Goal: Task Accomplishment & Management: Use online tool/utility

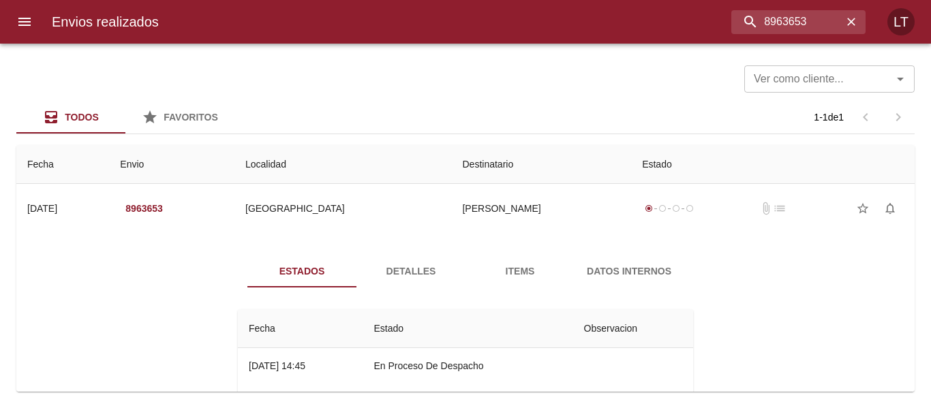
click at [596, 48] on div "Ver como cliente... Ver como cliente... Todos Favoritos 1 - 1 de 1 Fecha Envio …" at bounding box center [465, 226] width 931 height 365
click at [766, 16] on input "8963653" at bounding box center [763, 22] width 160 height 24
click at [766, 17] on input "8963653" at bounding box center [763, 22] width 160 height 24
type input "9564748"
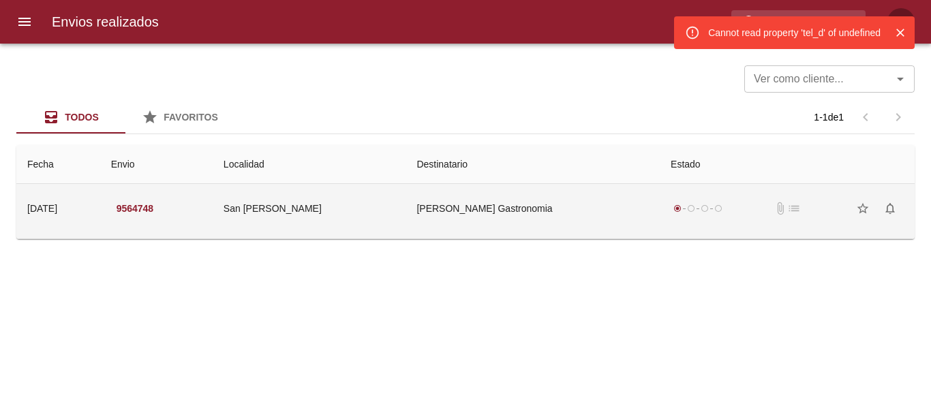
click at [406, 220] on td "San Pedro" at bounding box center [310, 208] width 194 height 49
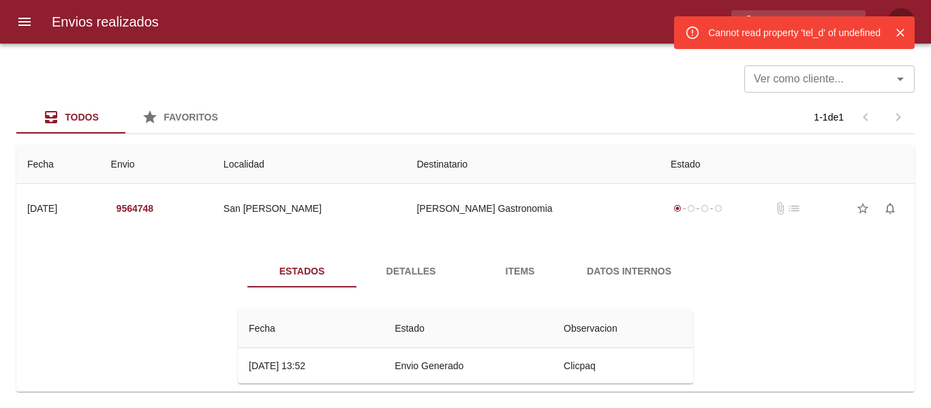
scroll to position [20, 0]
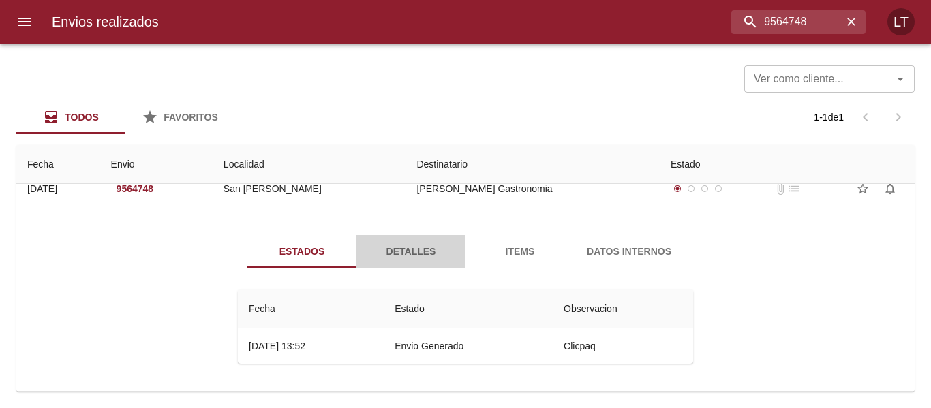
click at [375, 244] on span "Detalles" at bounding box center [411, 251] width 93 height 17
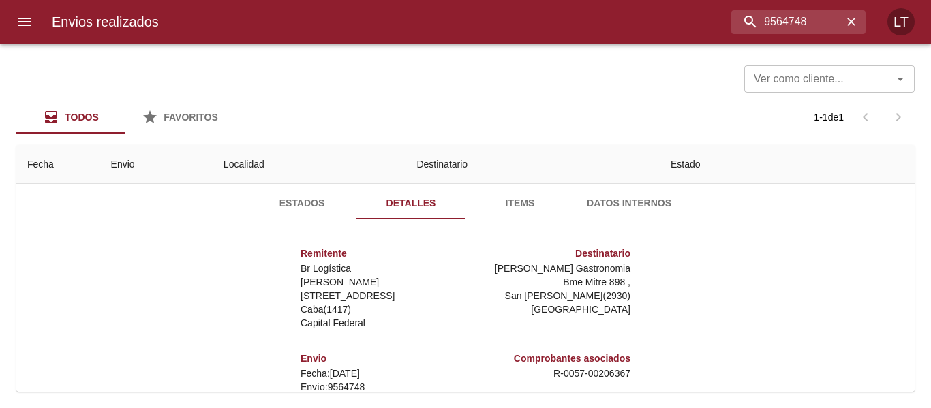
scroll to position [0, 0]
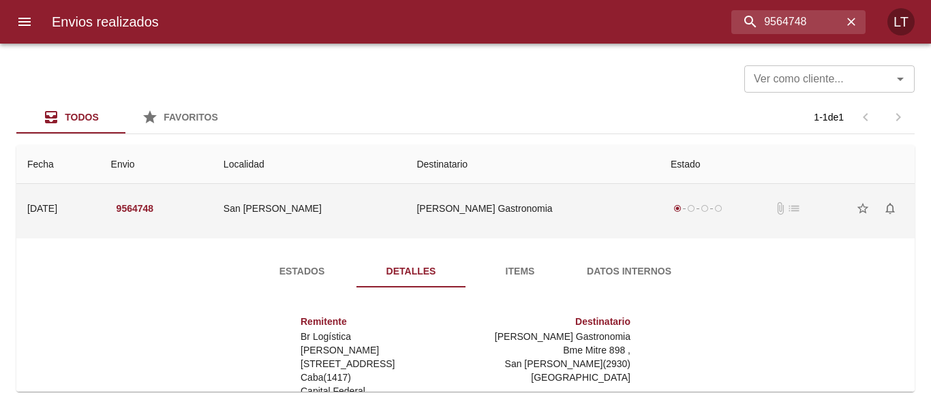
click at [381, 213] on td "San Pedro" at bounding box center [310, 208] width 194 height 49
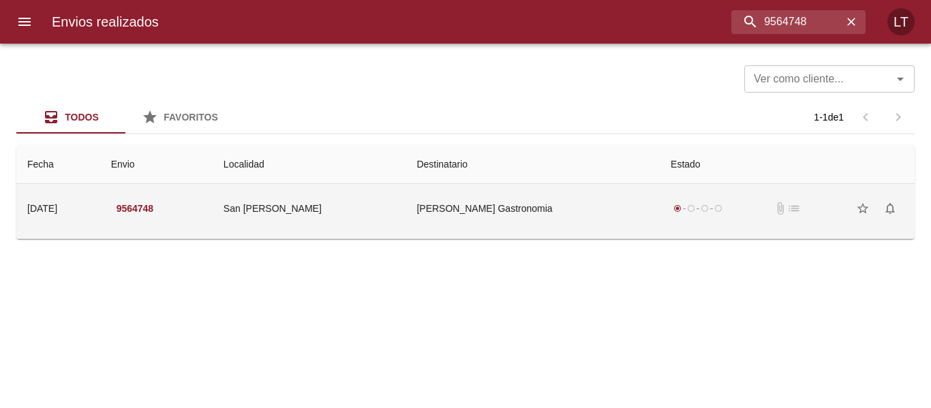
click at [381, 213] on td "San Pedro" at bounding box center [310, 208] width 194 height 49
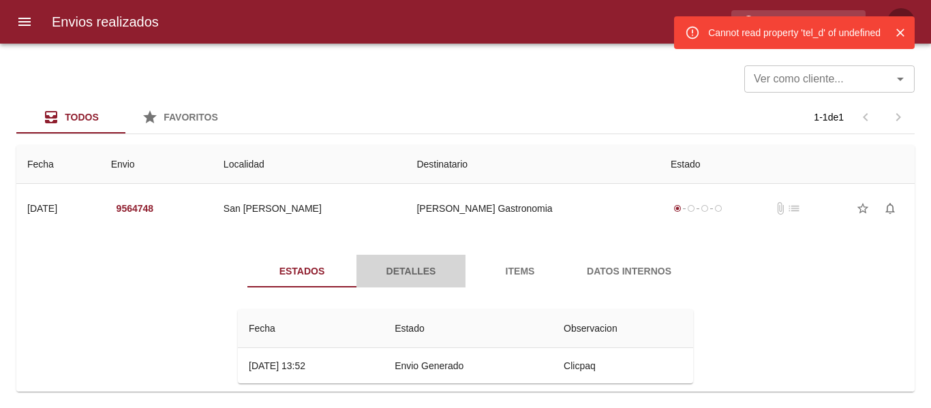
click at [391, 264] on span "Detalles" at bounding box center [411, 271] width 93 height 17
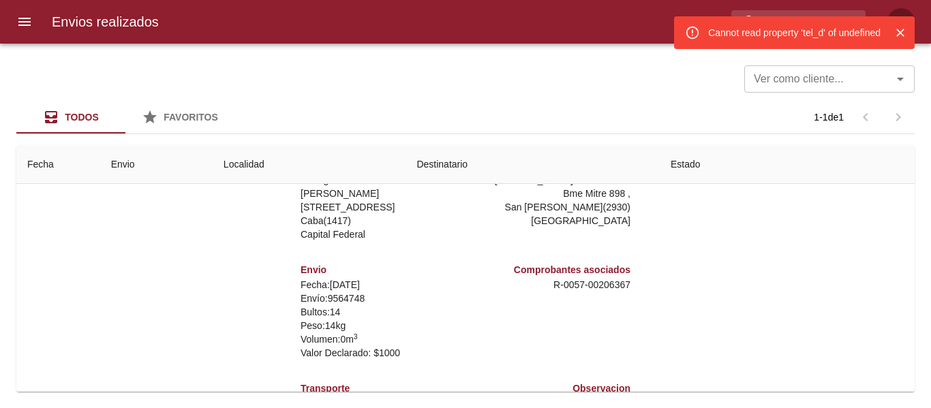
scroll to position [196, 0]
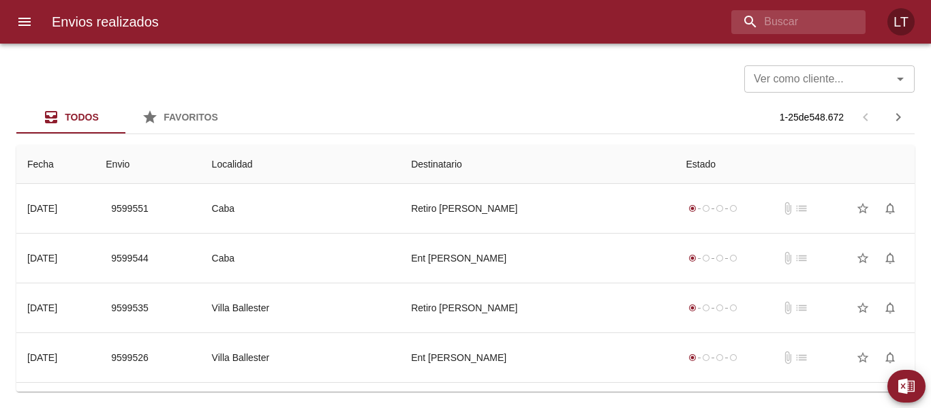
click at [772, 37] on div "Envios realizados LT" at bounding box center [465, 22] width 931 height 44
click at [770, 32] on input "buscar" at bounding box center [763, 22] width 160 height 24
paste input "9594043"
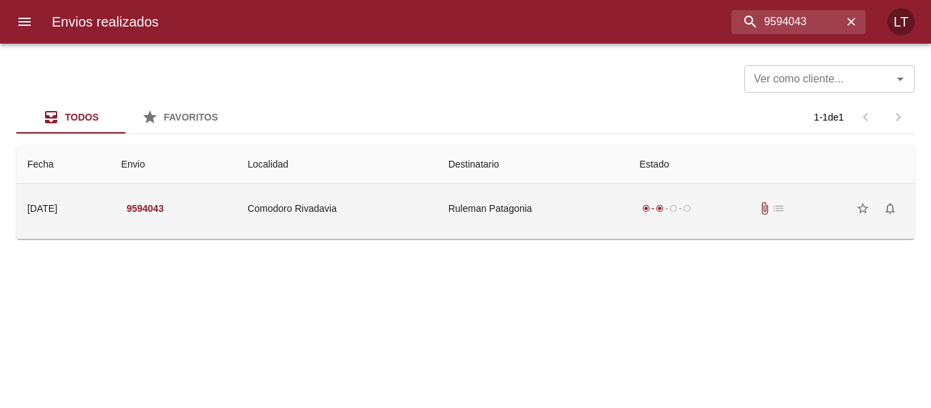
click at [513, 207] on td "Ruleman Patagonia" at bounding box center [533, 208] width 191 height 49
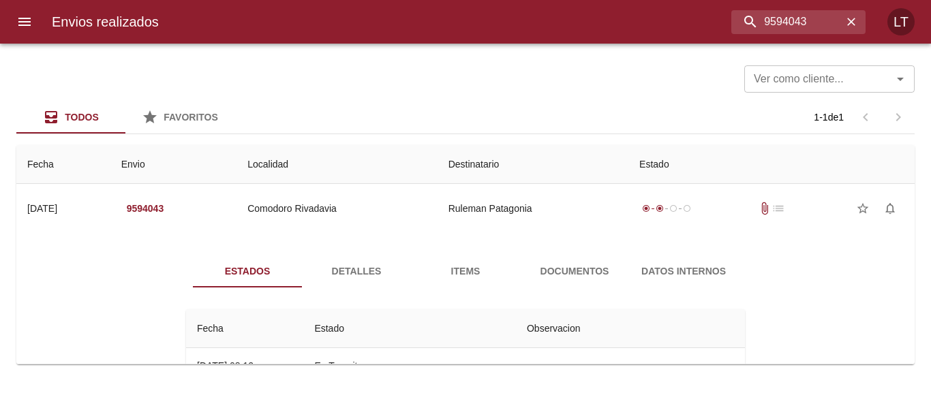
click at [629, 265] on button "Datos Internos" at bounding box center [683, 271] width 109 height 33
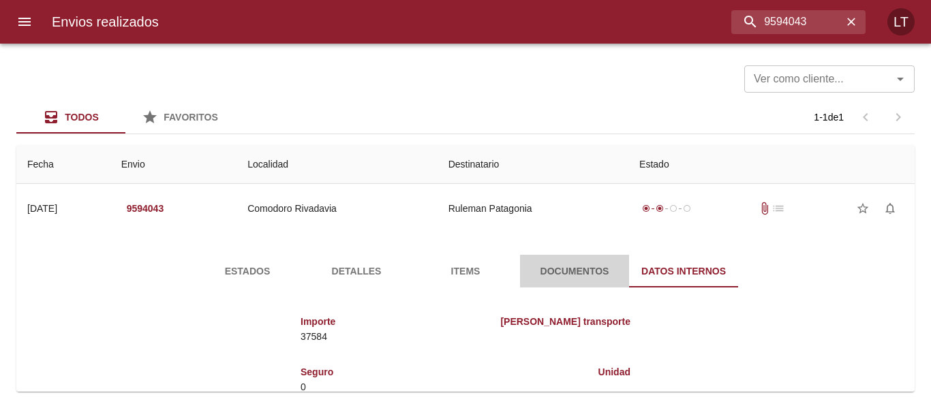
click at [577, 278] on span "Documentos" at bounding box center [574, 271] width 93 height 17
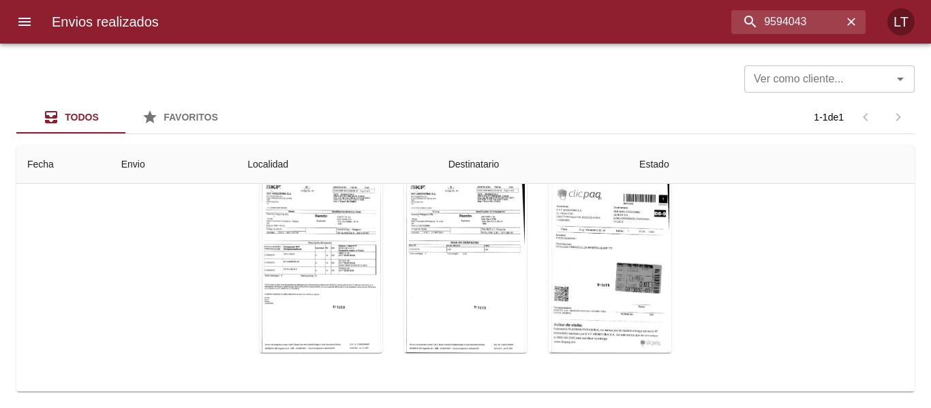
scroll to position [163, 0]
click at [635, 258] on div "Tabla de envíos del cliente" at bounding box center [610, 268] width 123 height 170
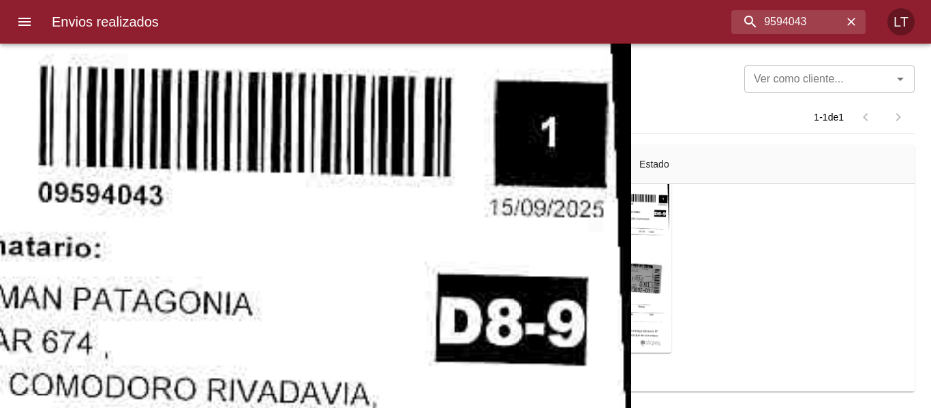
click at [767, 34] on div "Envios realizados 9594043 LT" at bounding box center [465, 22] width 931 height 44
click at [770, 22] on input "9594043" at bounding box center [763, 22] width 160 height 24
paste input "3669"
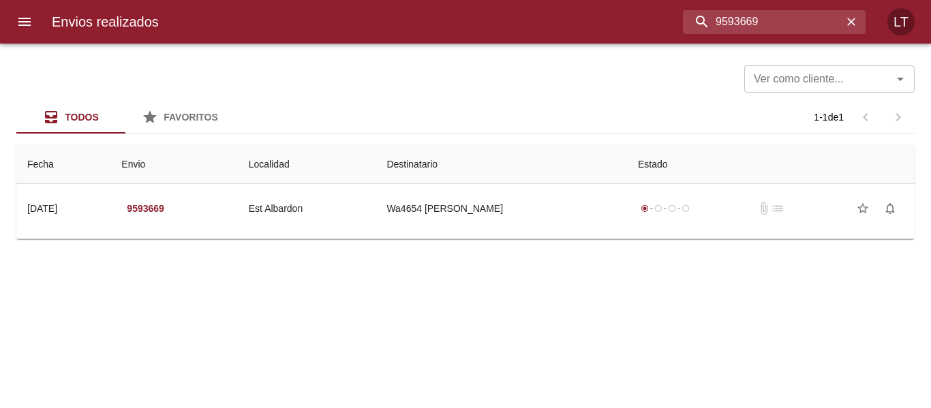
scroll to position [0, 0]
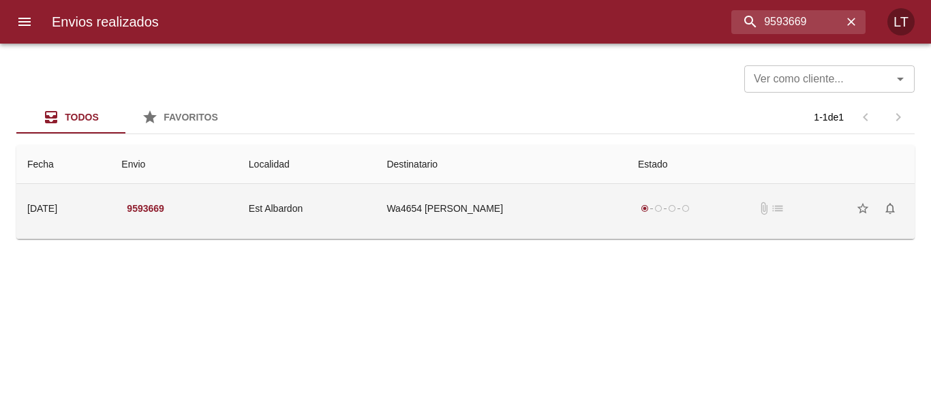
click at [561, 201] on td "Wa4654 Emilce Daniela Martin" at bounding box center [502, 208] width 252 height 49
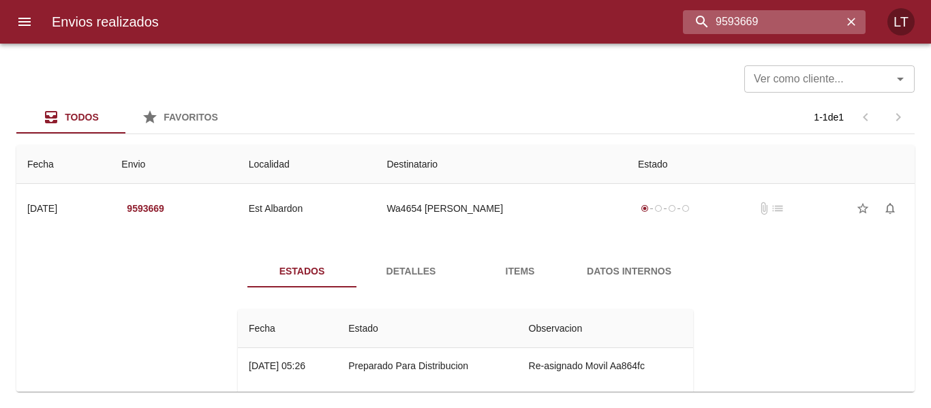
click at [761, 22] on input "9593669" at bounding box center [763, 22] width 160 height 24
paste input "84671"
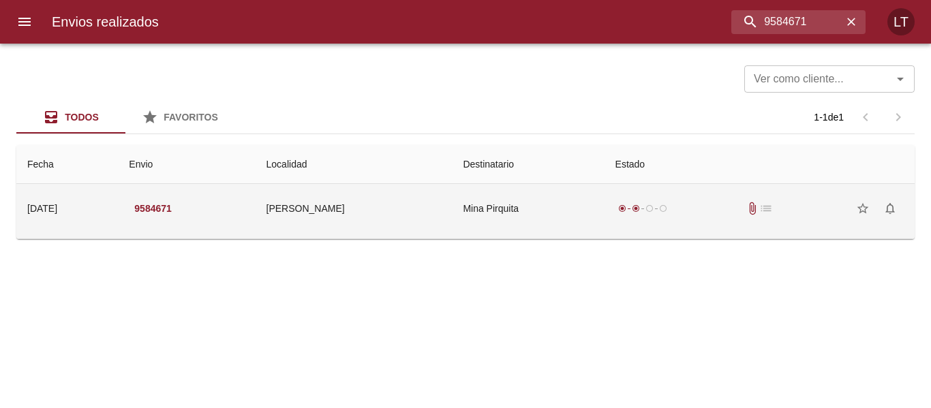
click at [527, 220] on td "Mina Pirquita" at bounding box center [528, 208] width 152 height 49
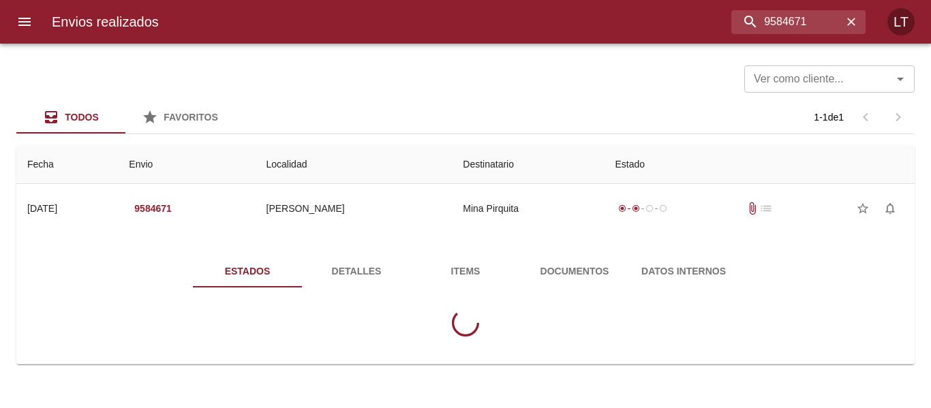
click at [522, 283] on button "Documentos" at bounding box center [574, 271] width 109 height 33
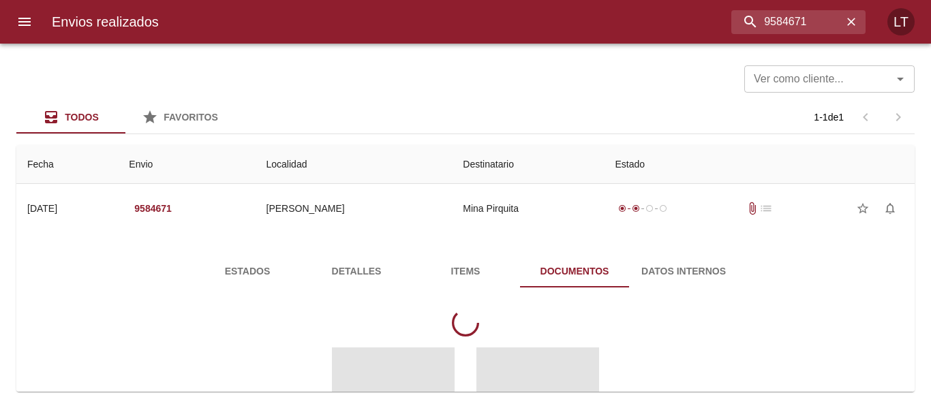
click at [547, 275] on span "Documentos" at bounding box center [574, 271] width 93 height 17
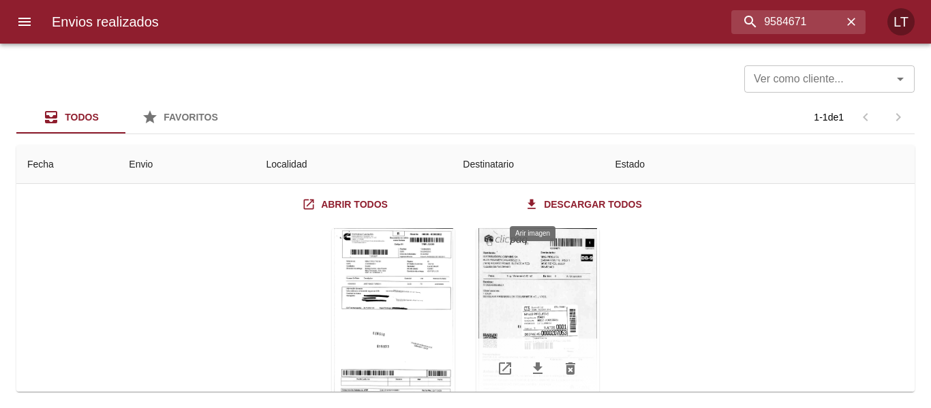
scroll to position [95, 0]
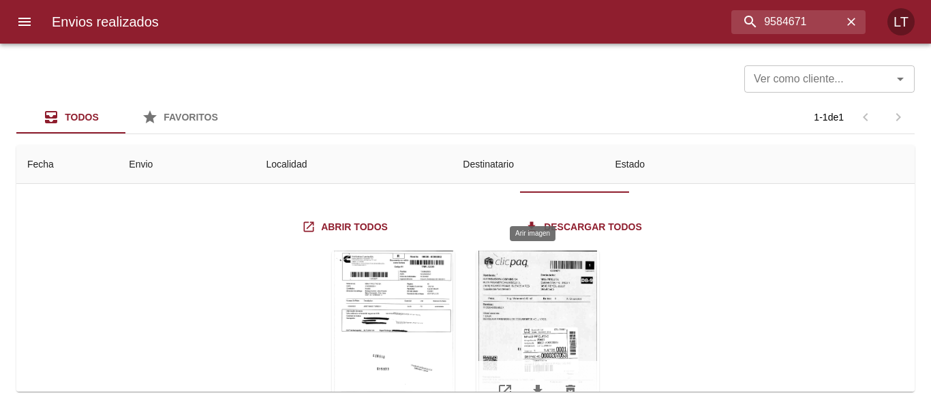
click at [560, 309] on div "Tabla de envíos del cliente" at bounding box center [538, 336] width 123 height 170
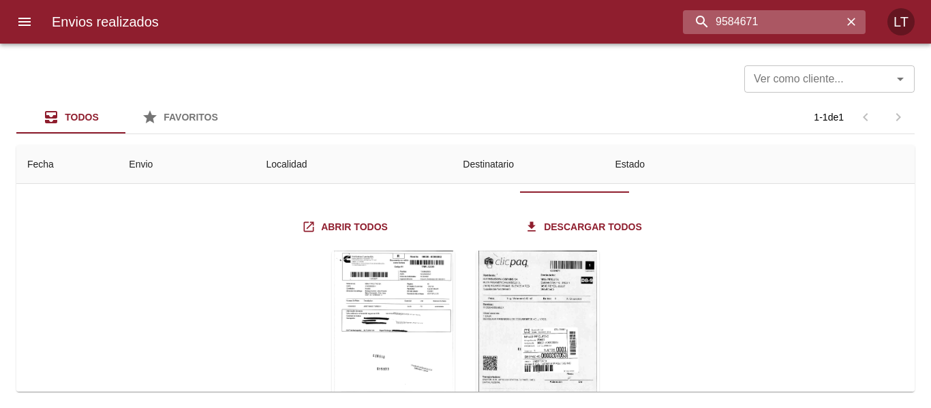
click at [763, 13] on input "9584671" at bounding box center [763, 22] width 160 height 24
paste input "8434"
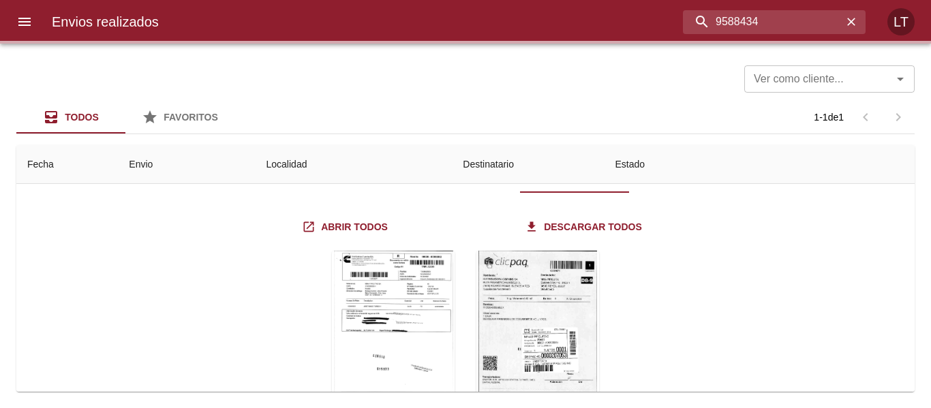
scroll to position [0, 0]
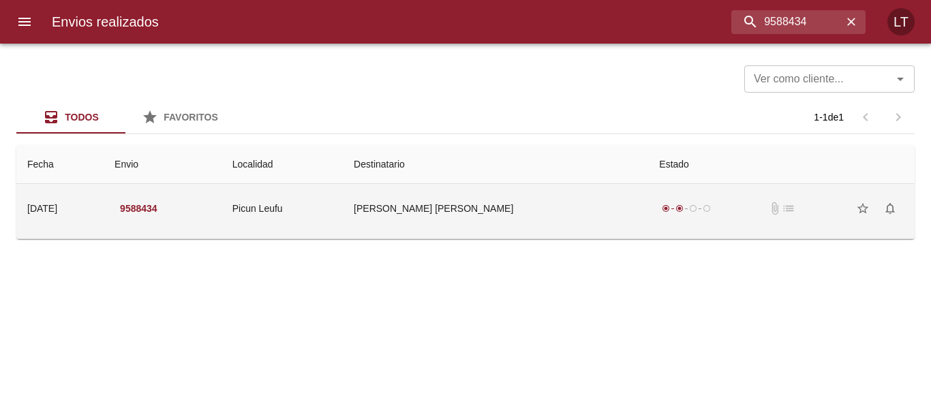
click at [588, 213] on td "Gustavo Alejandro Castillo Ml" at bounding box center [495, 208] width 305 height 49
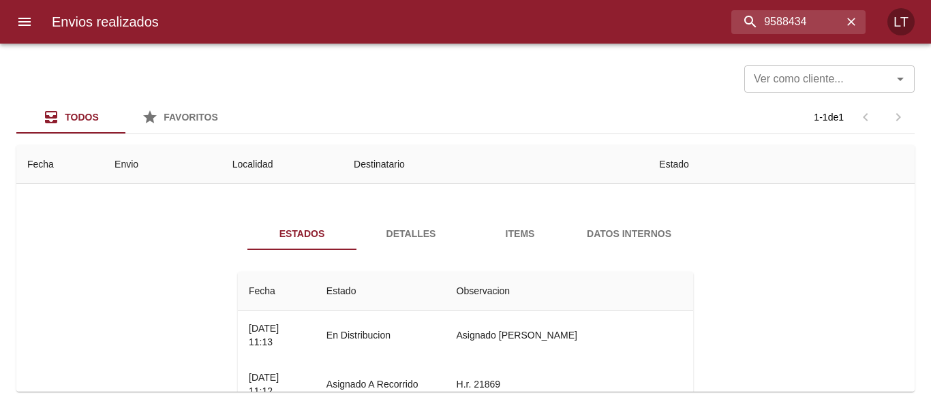
scroll to position [68, 0]
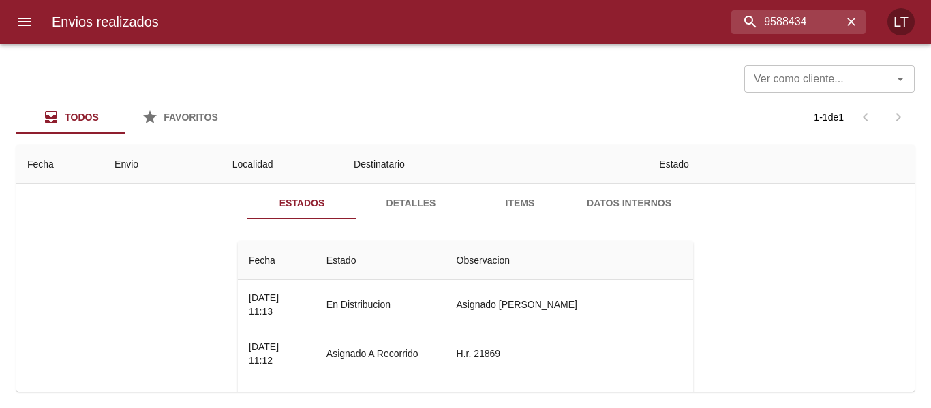
click at [778, 9] on div "Envios realizados 9588434 LT" at bounding box center [465, 22] width 931 height 44
click at [778, 10] on input "9588434" at bounding box center [763, 22] width 160 height 24
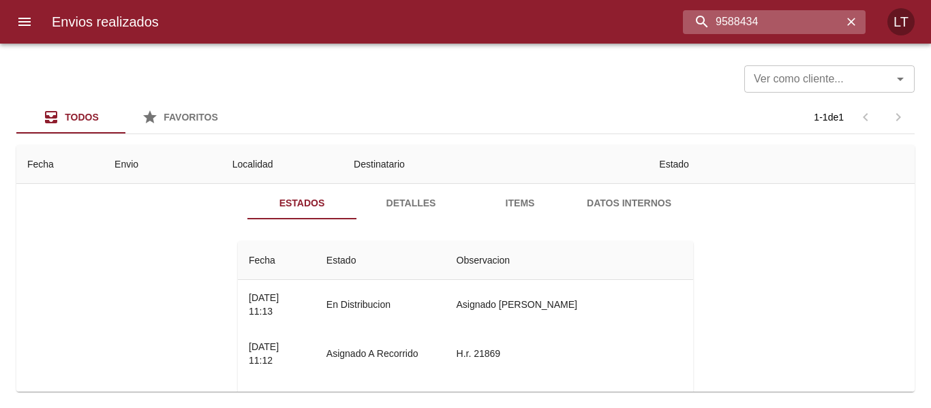
paste input "391098"
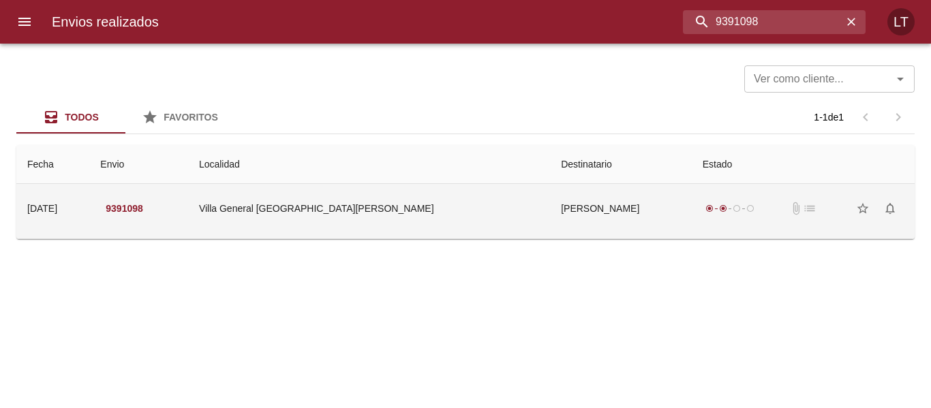
scroll to position [0, 0]
click at [435, 223] on td "Villa General San Martin" at bounding box center [369, 208] width 362 height 49
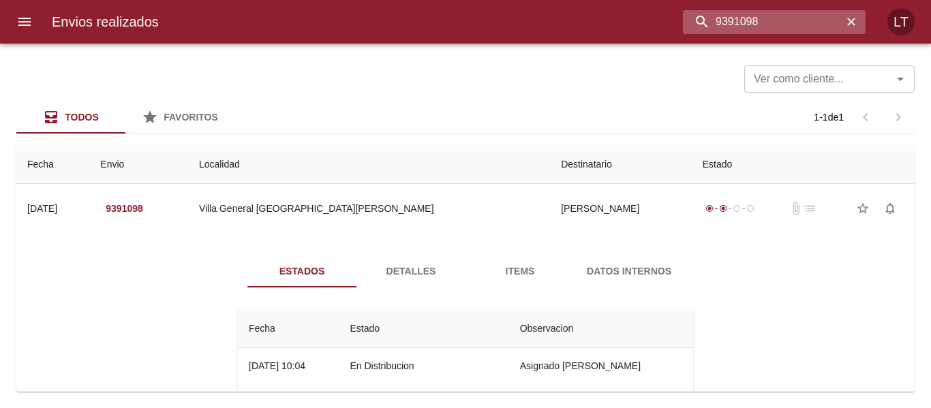
click at [781, 25] on input "9391098" at bounding box center [763, 22] width 160 height 24
paste input "575717"
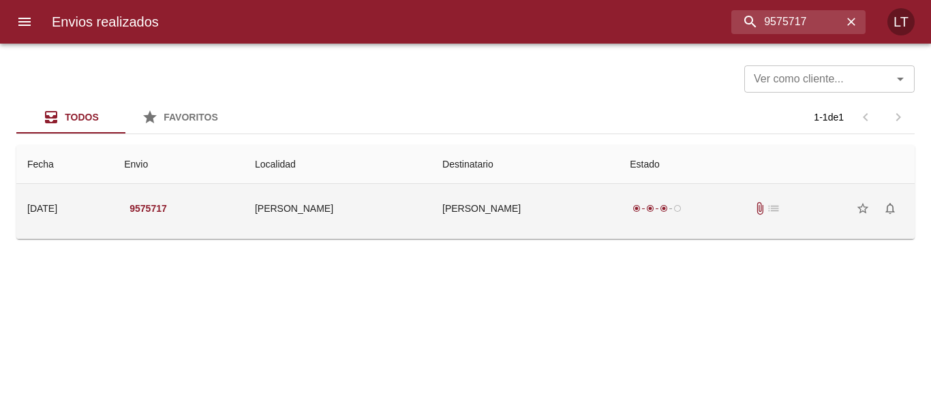
click at [537, 207] on td "Jennifer Lardapide" at bounding box center [525, 208] width 187 height 49
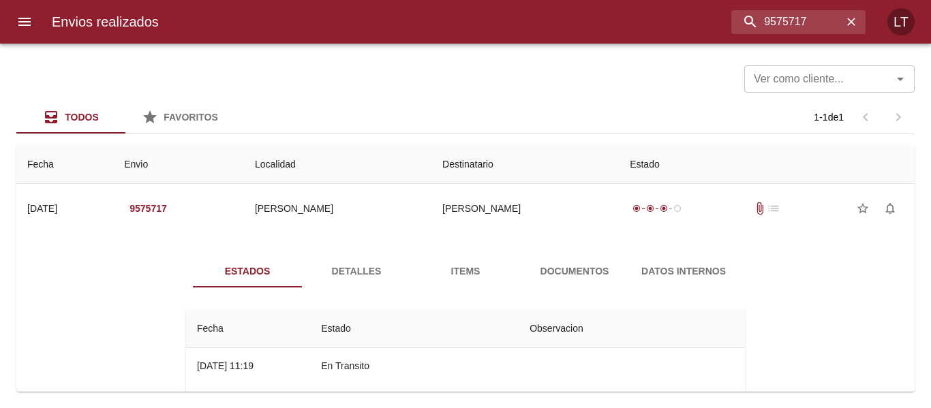
click at [553, 273] on span "Documentos" at bounding box center [574, 271] width 93 height 17
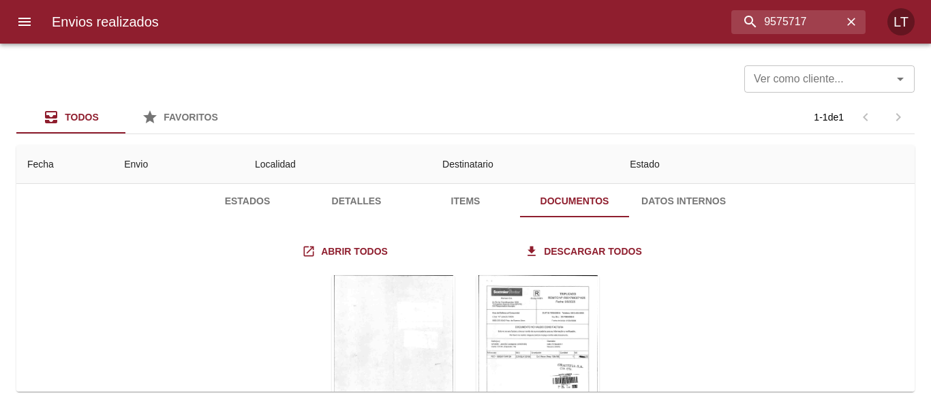
scroll to position [163, 0]
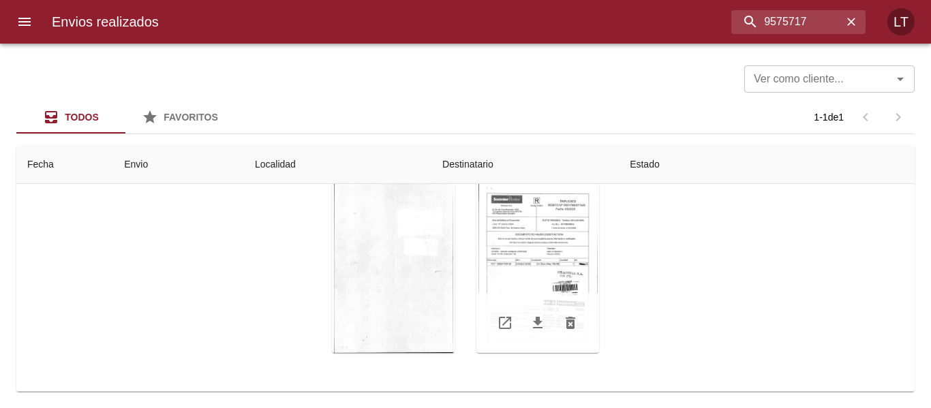
click at [542, 271] on div "Tabla de envíos del cliente" at bounding box center [538, 268] width 123 height 170
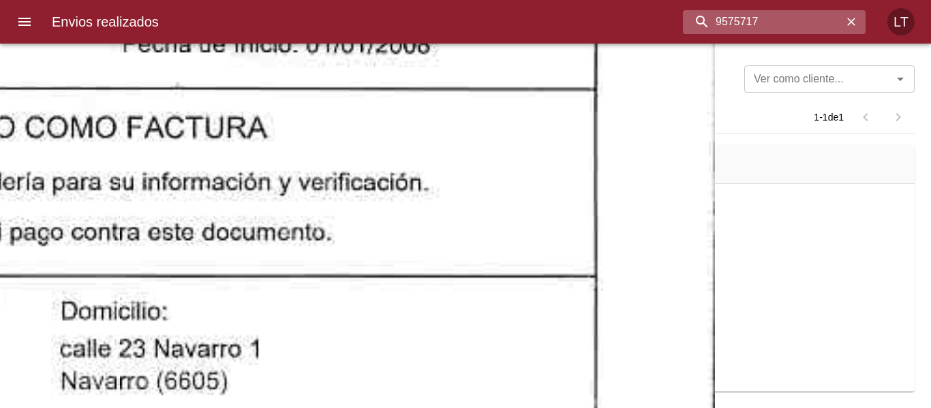
click at [759, 15] on input "9575717" at bounding box center [763, 22] width 160 height 24
paste input "62213"
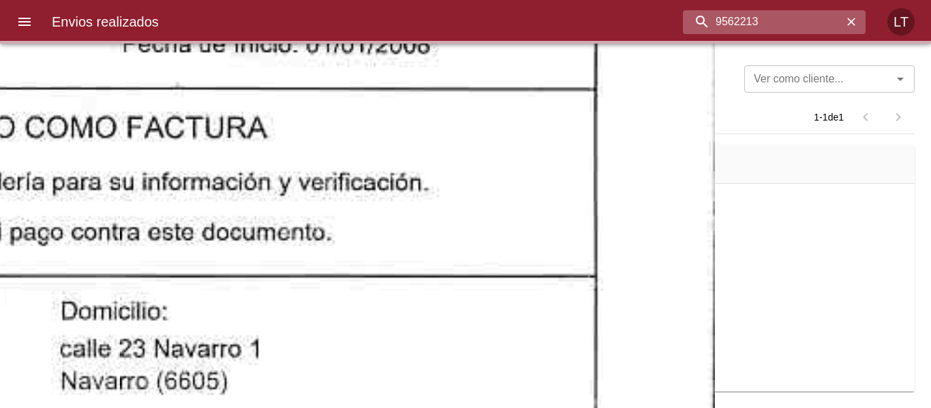
scroll to position [0, 0]
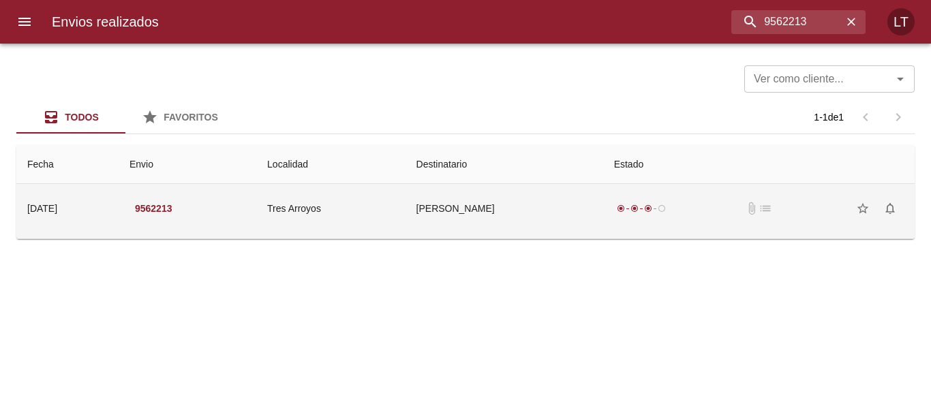
click at [532, 203] on td "Cecilia Leguizamon" at bounding box center [505, 208] width 198 height 49
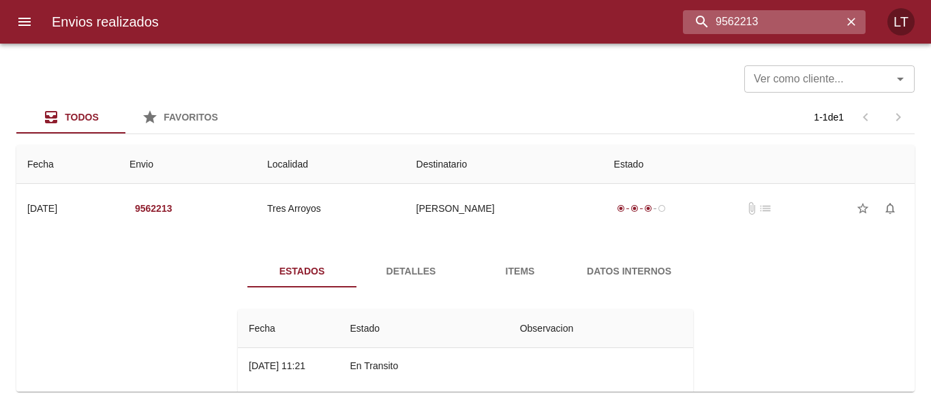
click at [772, 18] on input "9562213" at bounding box center [763, 22] width 160 height 24
paste input "95588"
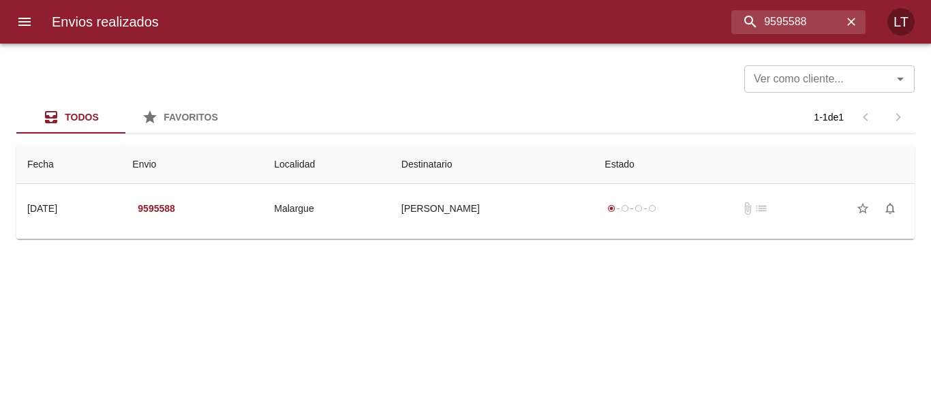
click at [556, 183] on th "Destinatario" at bounding box center [493, 164] width 204 height 39
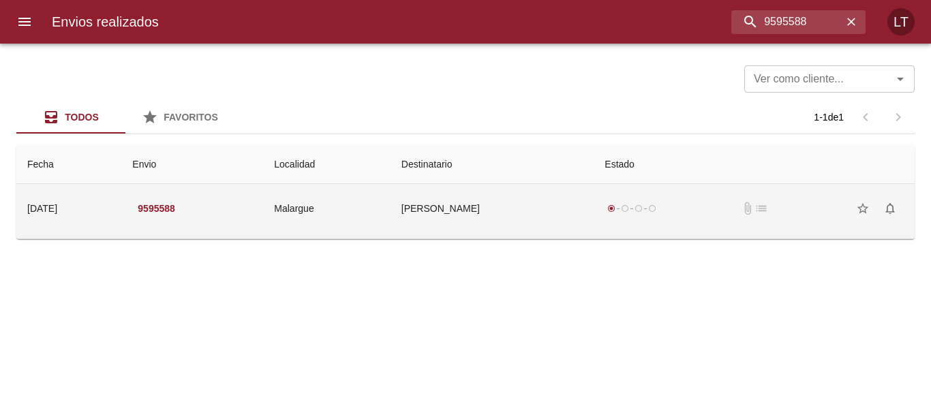
click at [537, 222] on td "Chayle Sas" at bounding box center [493, 208] width 204 height 49
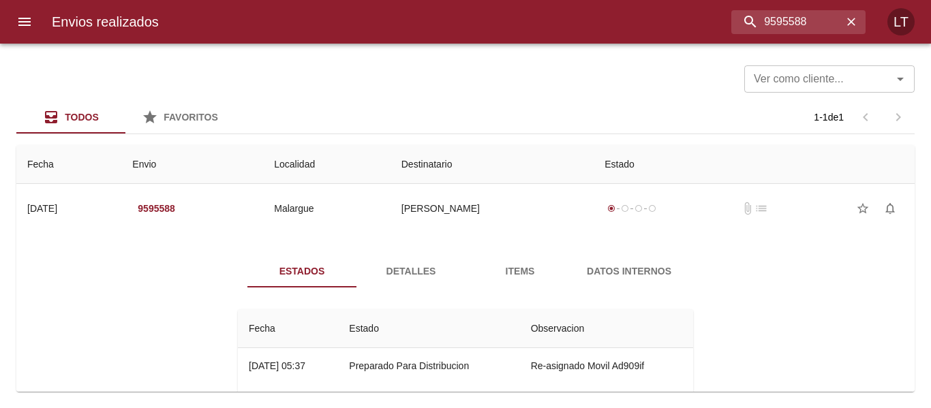
scroll to position [68, 0]
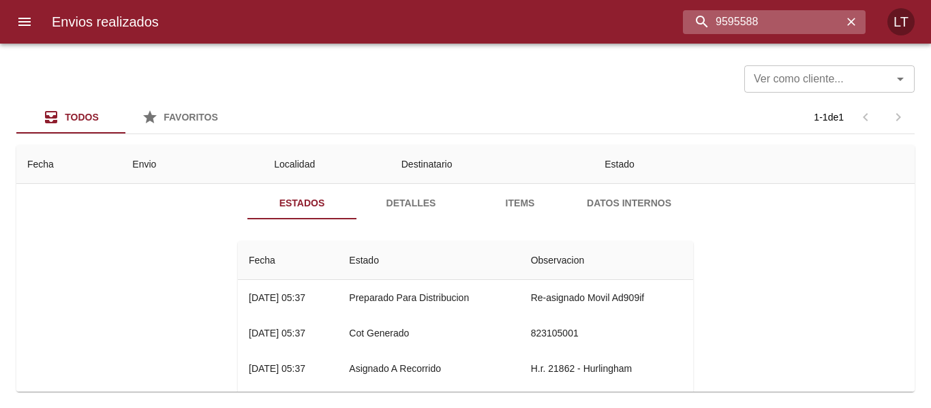
click at [768, 25] on input "9595588" at bounding box center [763, 22] width 160 height 24
paste input "0787"
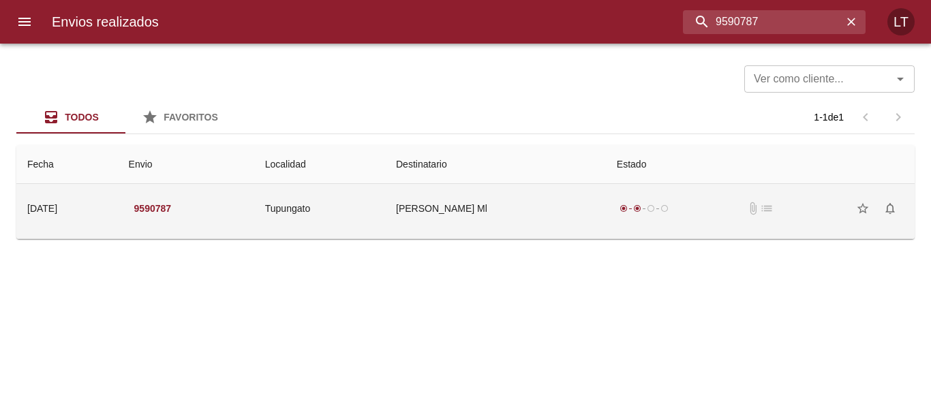
scroll to position [0, 0]
click at [462, 217] on td "Dante Gaston Castinelli Ml" at bounding box center [495, 208] width 221 height 49
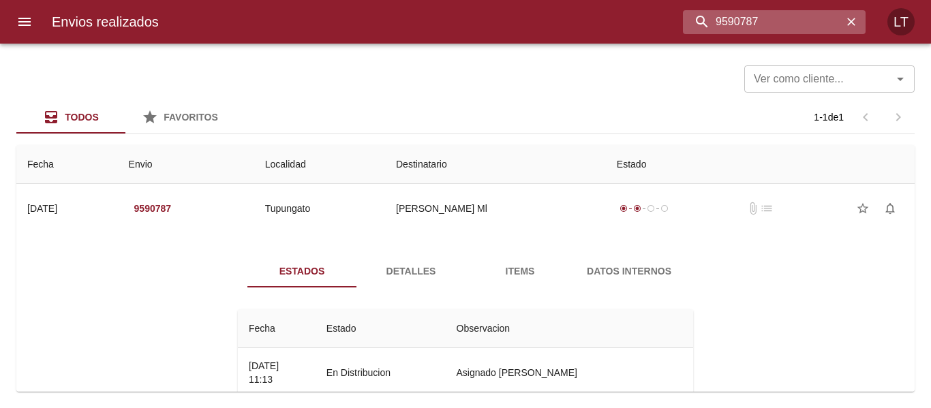
click at [779, 25] on input "9590787" at bounding box center [763, 22] width 160 height 24
paste input "85231"
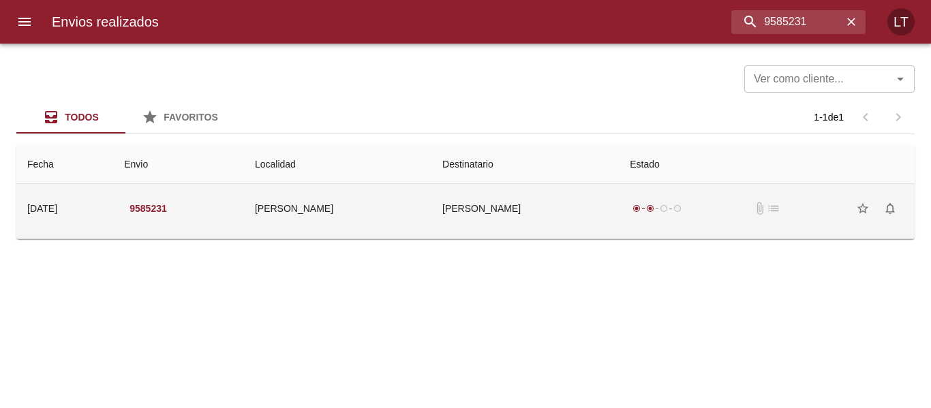
click at [484, 226] on td "Jael Nazaret" at bounding box center [525, 208] width 187 height 49
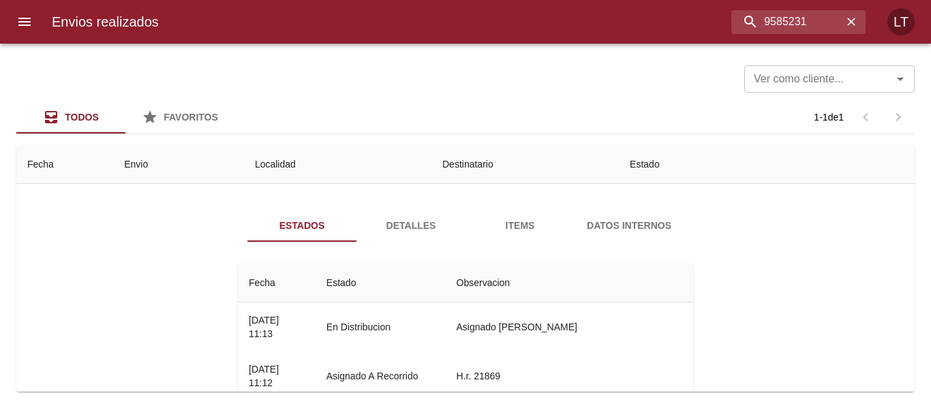
scroll to position [68, 0]
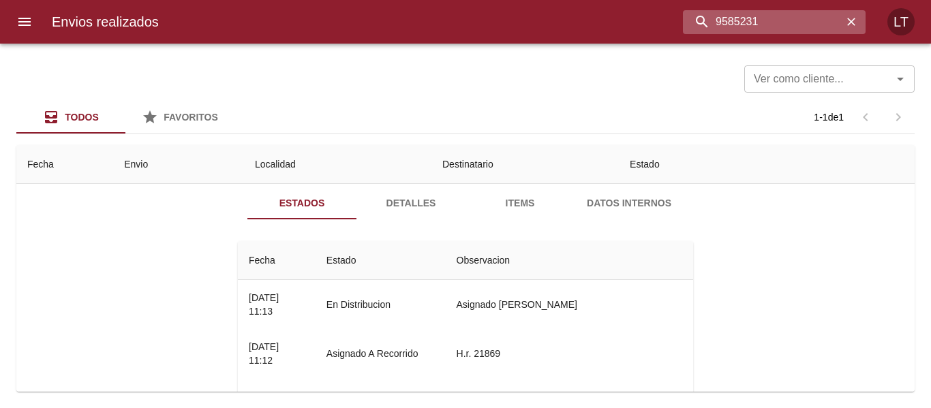
click at [766, 20] on input "9585231" at bounding box center [763, 22] width 160 height 24
paste input "79887"
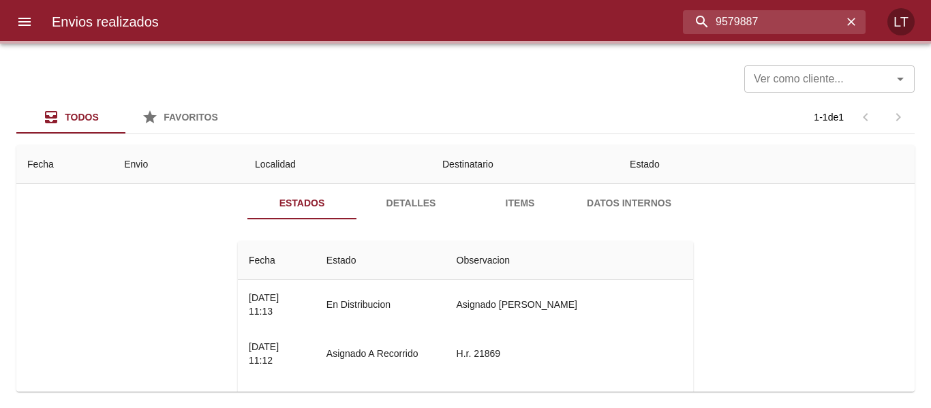
scroll to position [0, 0]
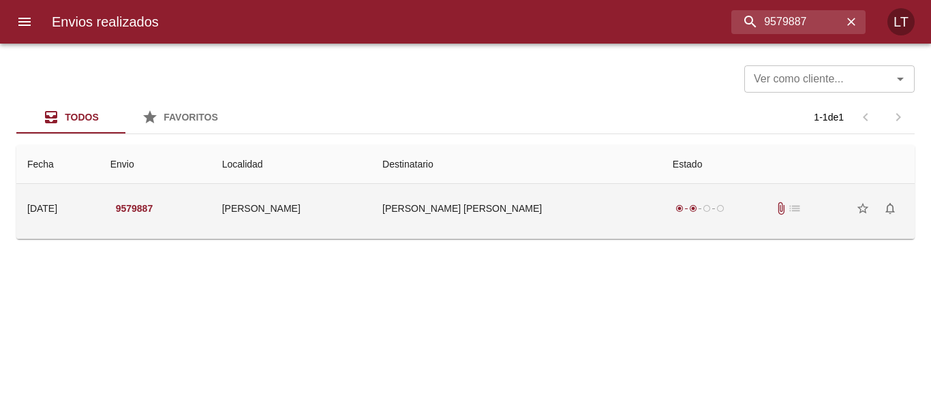
click at [553, 213] on td "David Emanuel Ortiz Ml" at bounding box center [517, 208] width 290 height 49
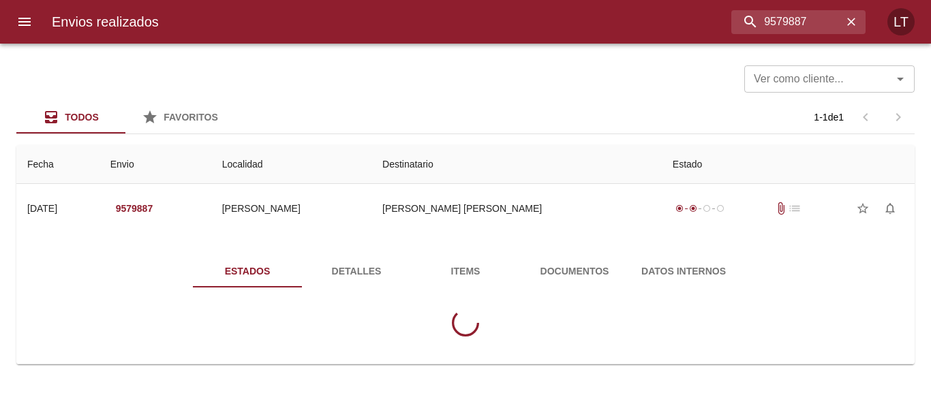
click at [569, 282] on button "Documentos" at bounding box center [574, 271] width 109 height 33
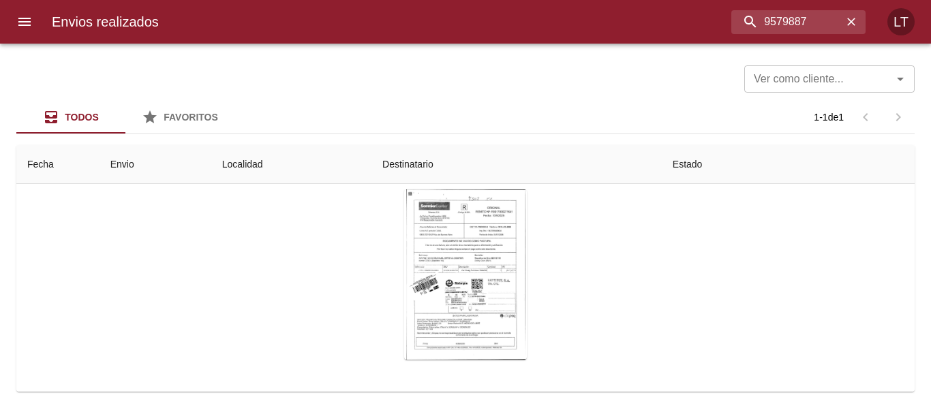
scroll to position [136, 0]
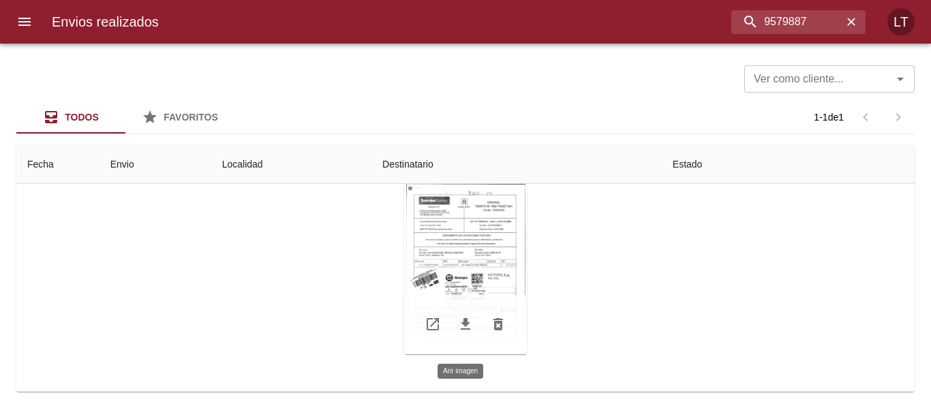
click at [482, 269] on div "Tabla de envíos del cliente" at bounding box center [465, 269] width 123 height 170
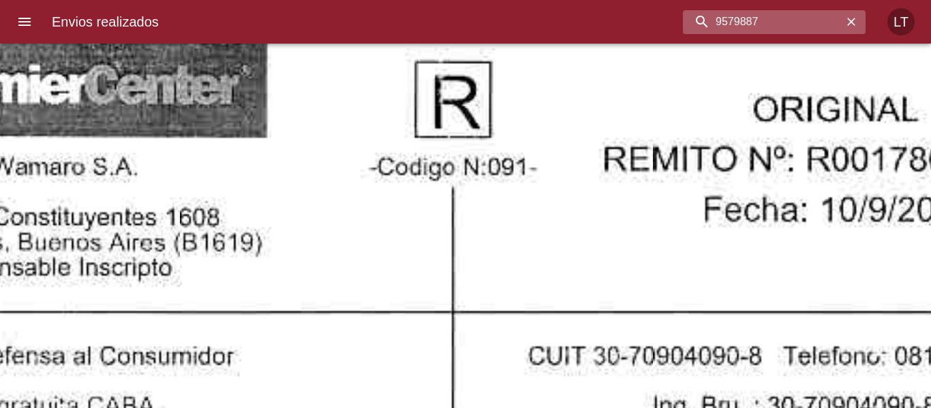
click at [784, 16] on input "9579887" at bounding box center [763, 22] width 160 height 24
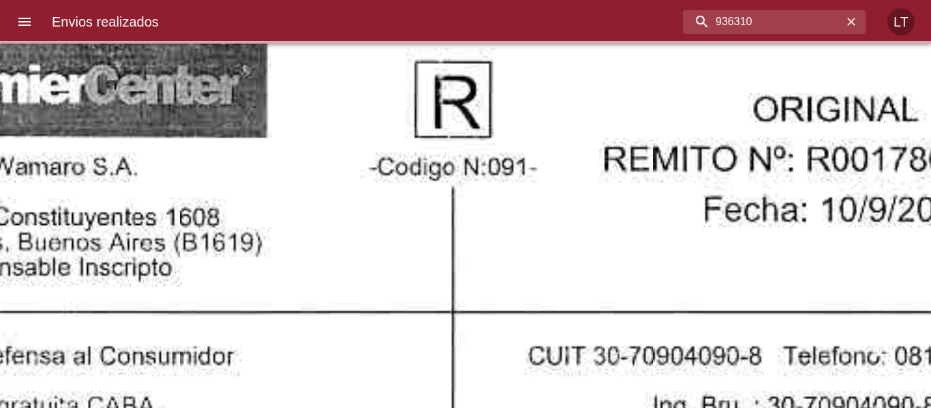
scroll to position [0, 0]
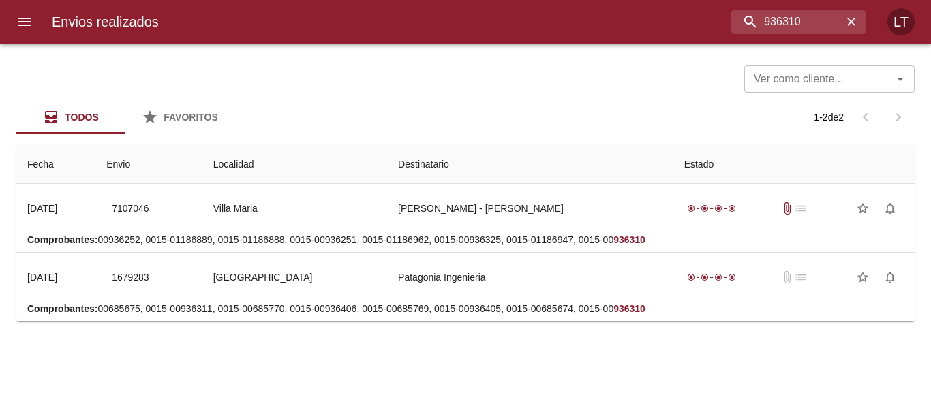
click at [751, 6] on div "Envios realizados 936310 LT" at bounding box center [465, 22] width 931 height 44
click at [765, 29] on input "936310" at bounding box center [763, 22] width 160 height 24
paste input "593744"
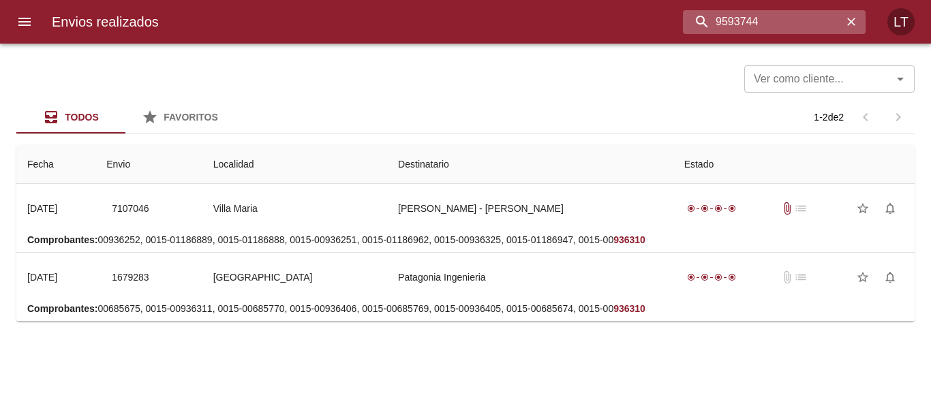
type input "9593744"
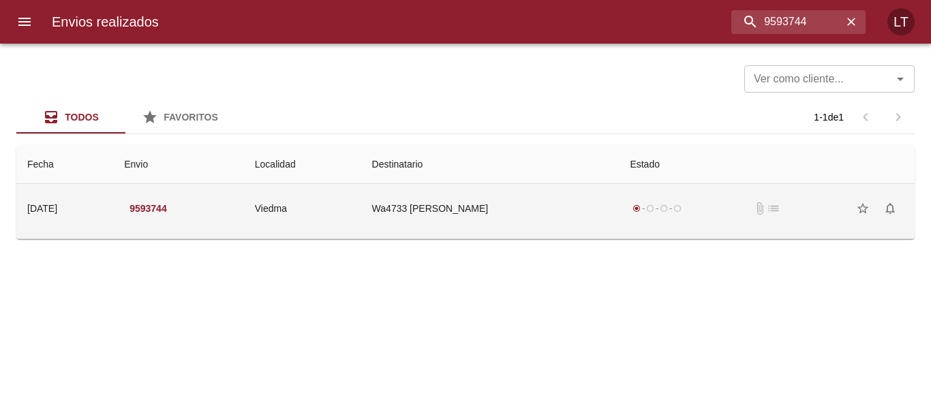
click at [564, 209] on td "Wa4733 Andrea Ribodino" at bounding box center [490, 208] width 258 height 49
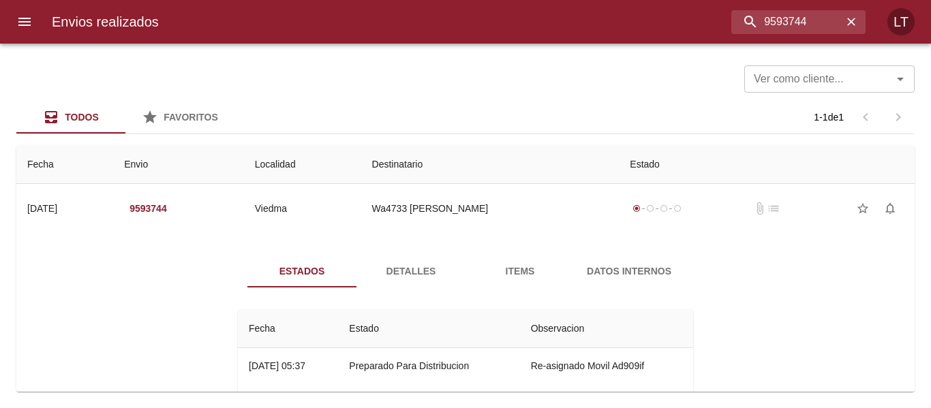
scroll to position [68, 0]
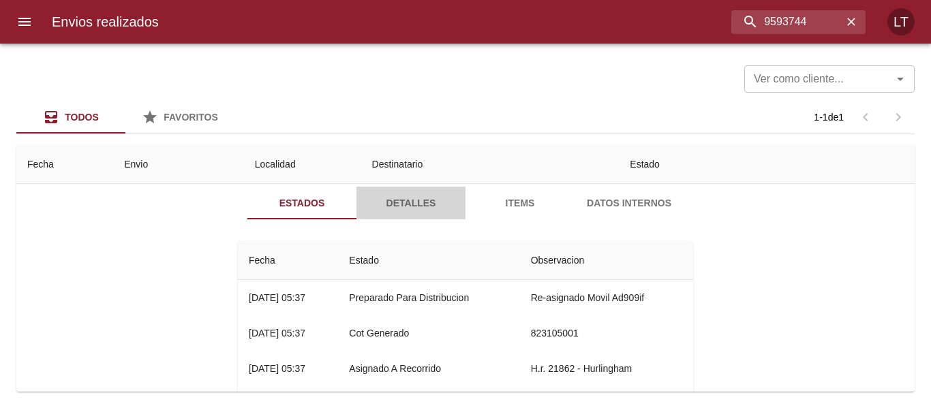
click at [417, 204] on span "Detalles" at bounding box center [411, 203] width 93 height 17
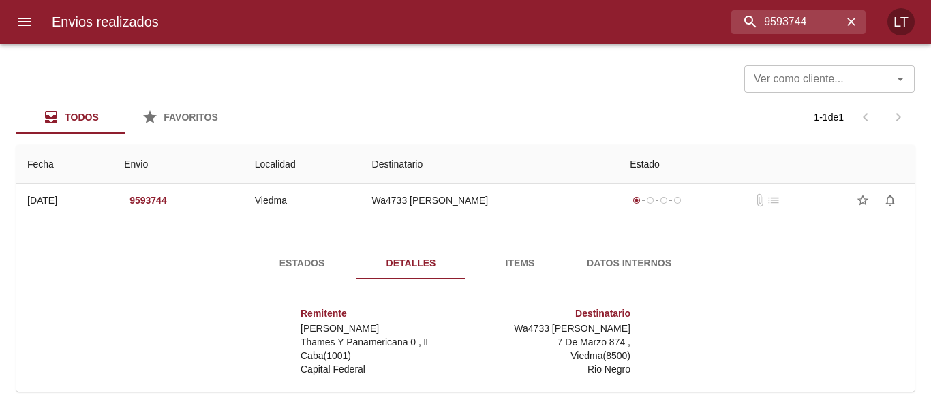
scroll to position [0, 0]
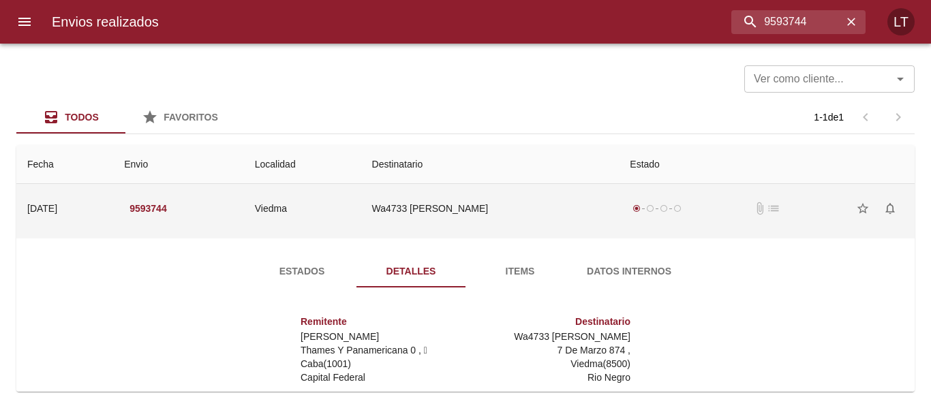
click at [361, 226] on td "Viedma" at bounding box center [302, 208] width 117 height 49
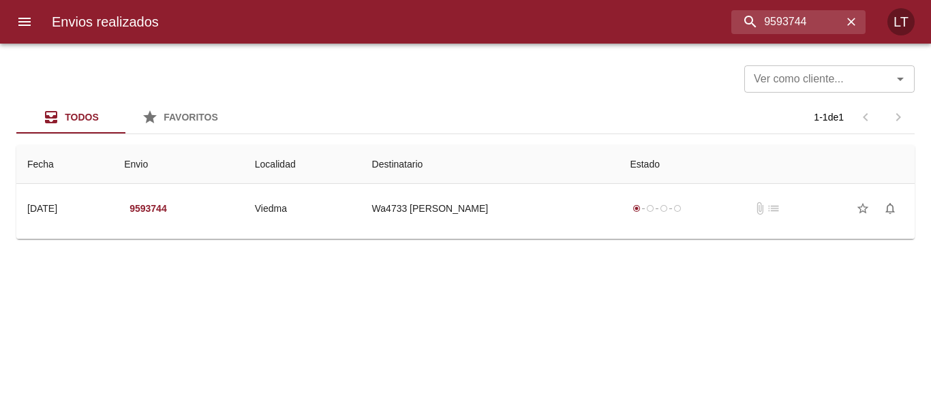
click at [35, 18] on button "menu" at bounding box center [24, 21] width 33 height 33
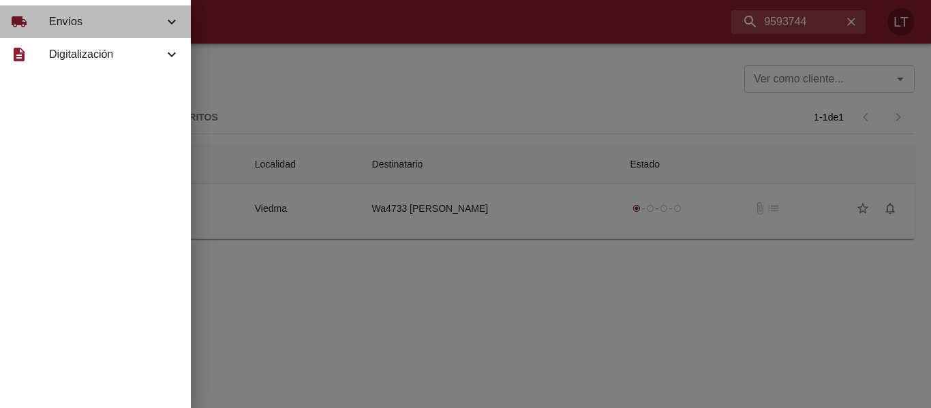
click at [52, 18] on span "Envíos" at bounding box center [106, 22] width 115 height 16
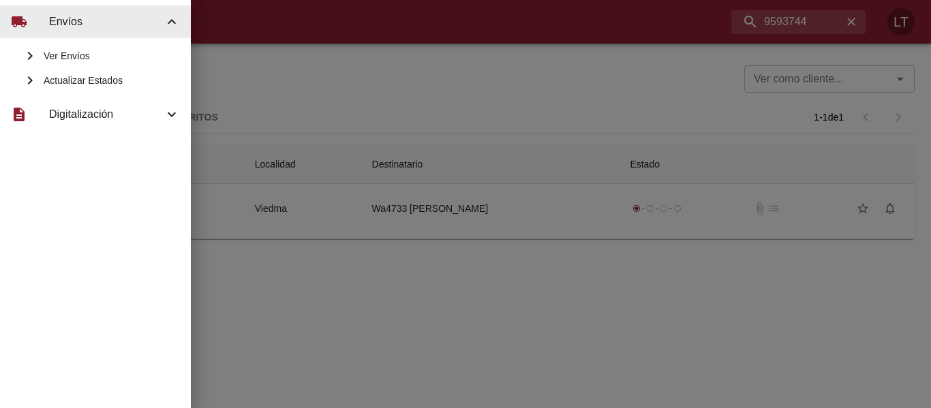
click at [79, 76] on span "Actualizar Estados" at bounding box center [112, 81] width 136 height 14
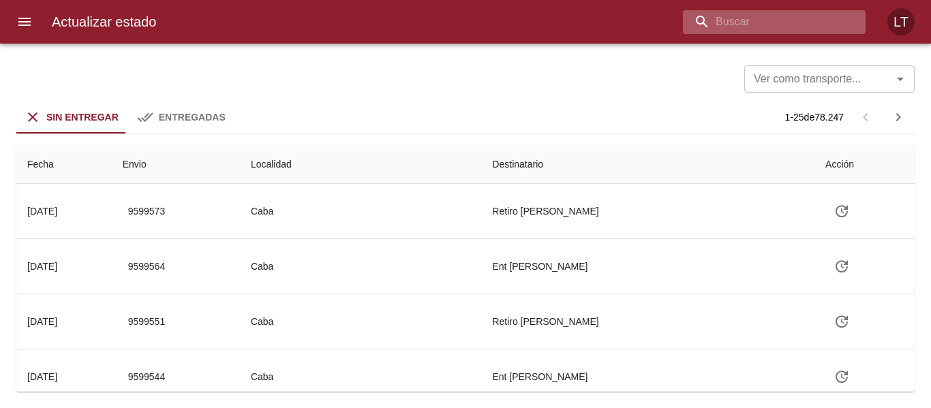
click at [817, 22] on input "buscar" at bounding box center [763, 22] width 160 height 24
type input "9569347"
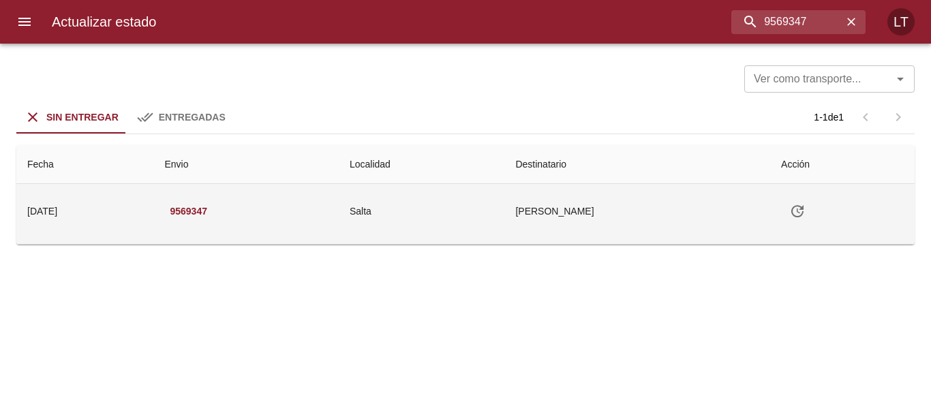
click at [794, 208] on icon "Tabla de envíos del cliente" at bounding box center [797, 211] width 16 height 16
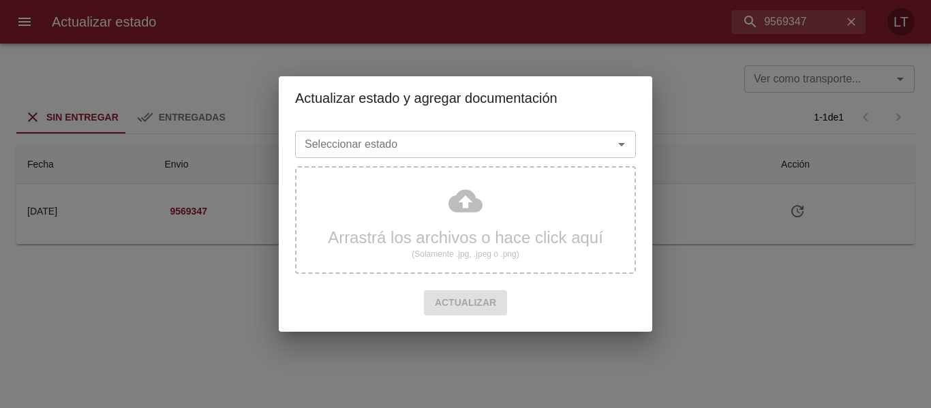
drag, startPoint x: 419, startPoint y: 160, endPoint x: 419, endPoint y: 149, distance: 11.6
click at [419, 157] on div "Seleccionar estado Seleccionar estado" at bounding box center [465, 142] width 341 height 35
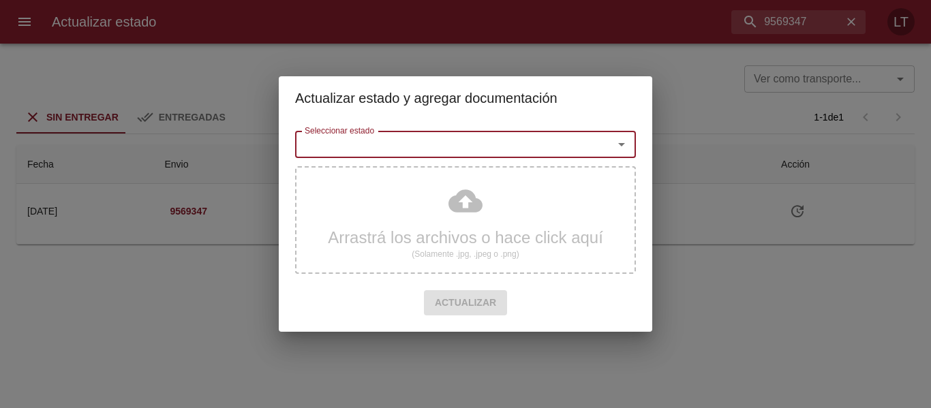
click at [419, 149] on input "Seleccionar estado" at bounding box center [445, 144] width 292 height 19
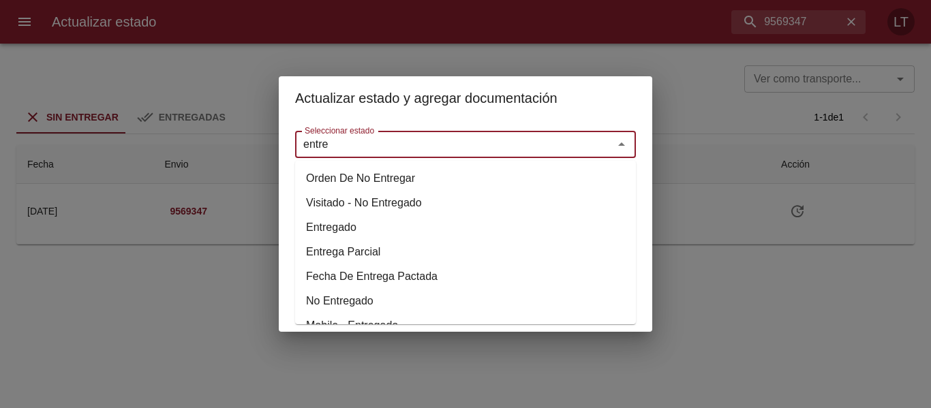
click at [337, 223] on li "Entregado" at bounding box center [465, 227] width 341 height 25
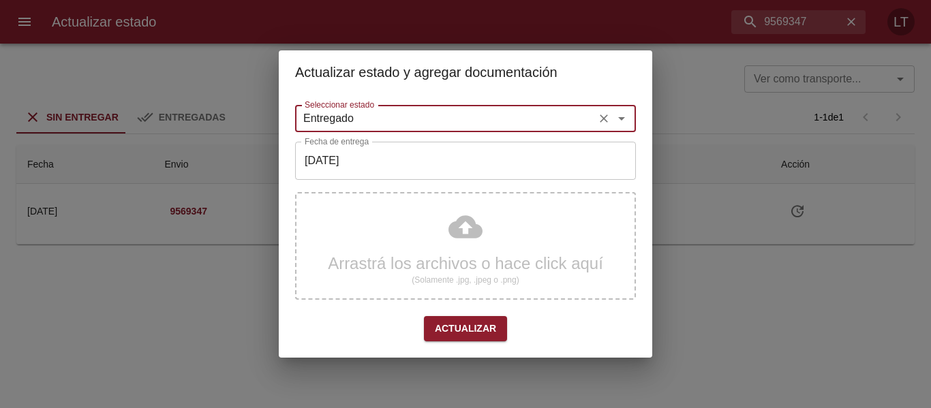
type input "Entregado"
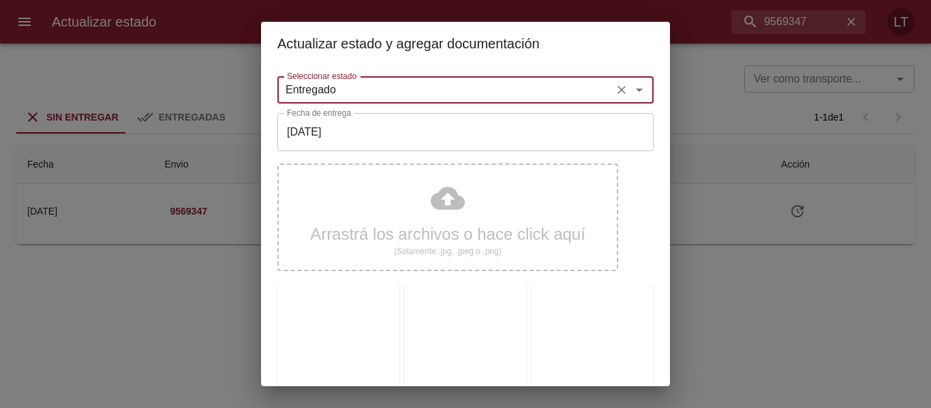
scroll to position [342, 0]
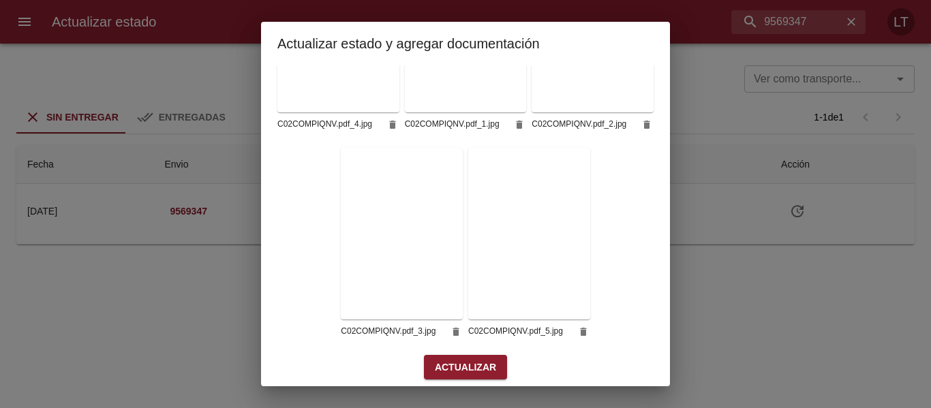
click at [477, 359] on span "Actualizar" at bounding box center [465, 367] width 61 height 17
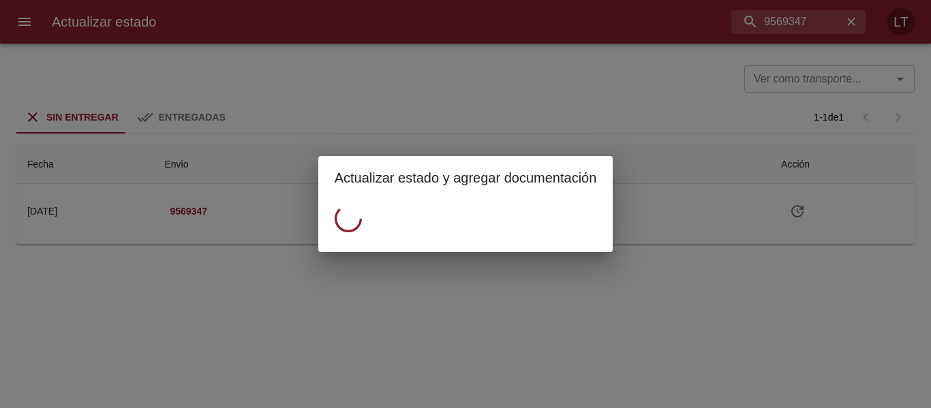
scroll to position [0, 0]
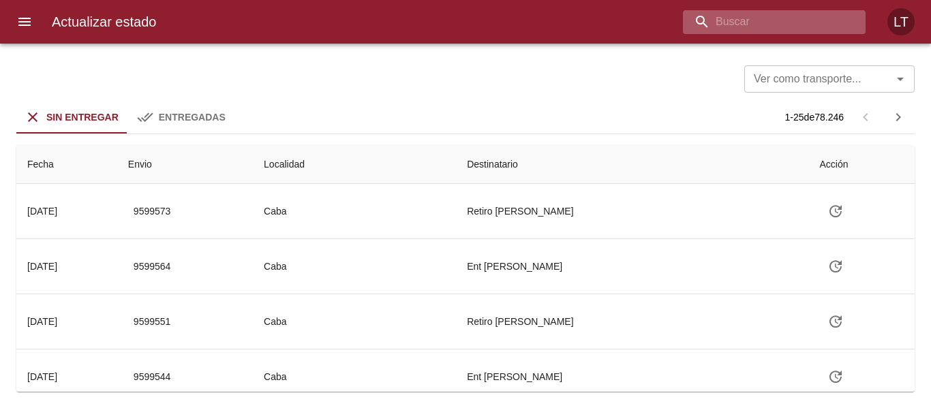
click at [773, 26] on input "buscar" at bounding box center [763, 22] width 160 height 24
type input "9589270"
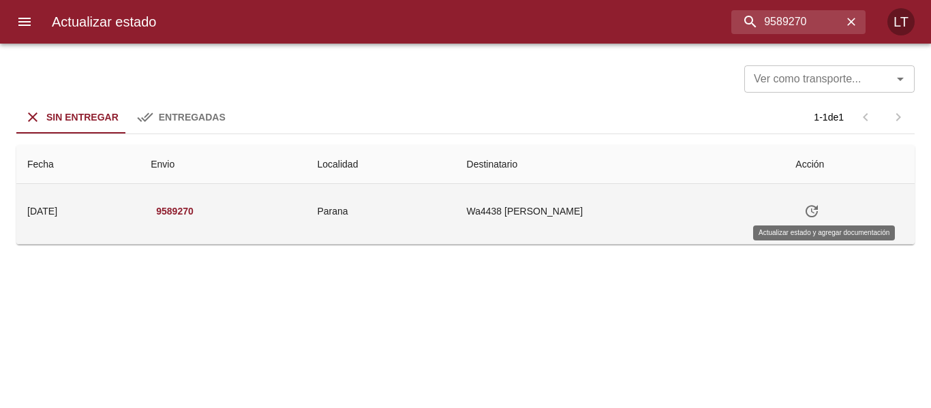
click at [820, 219] on icon "Tabla de envíos del cliente" at bounding box center [812, 211] width 16 height 16
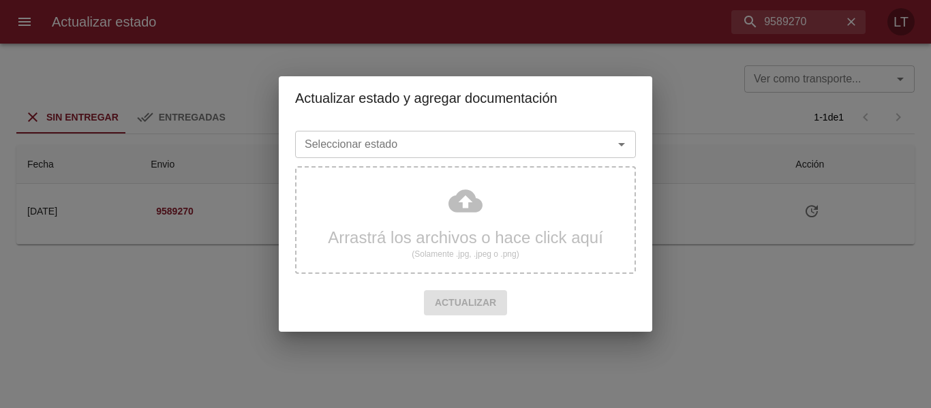
click at [360, 155] on div "Seleccionar estado" at bounding box center [465, 144] width 341 height 27
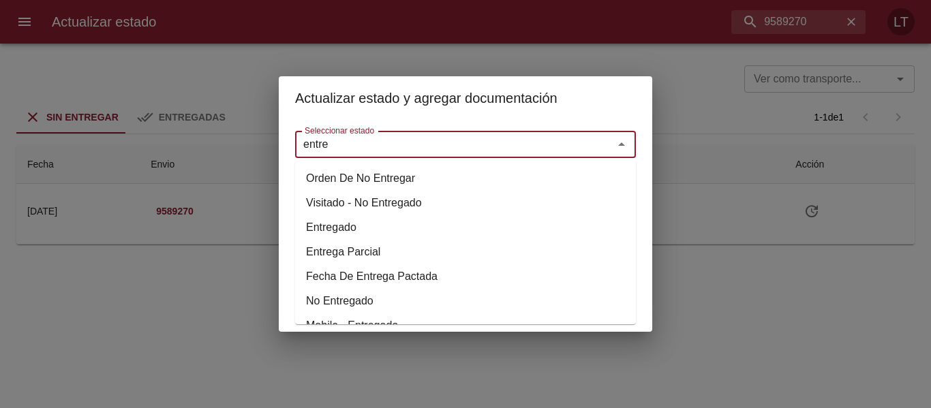
click at [323, 232] on li "Entregado" at bounding box center [465, 227] width 341 height 25
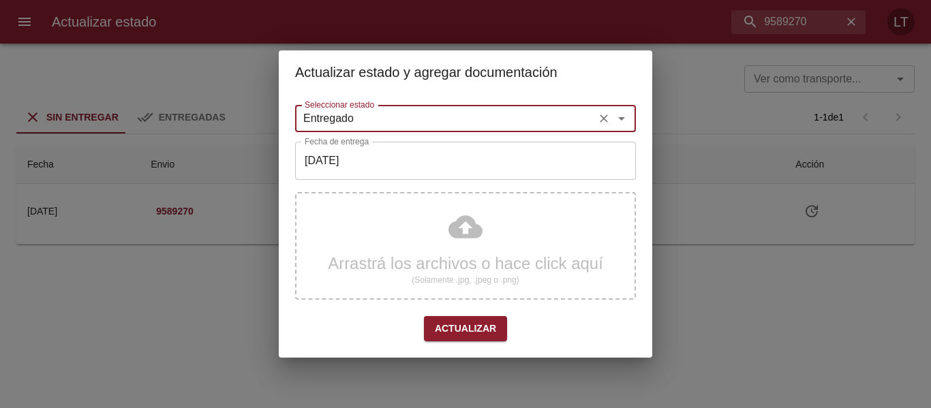
type input "Entregado"
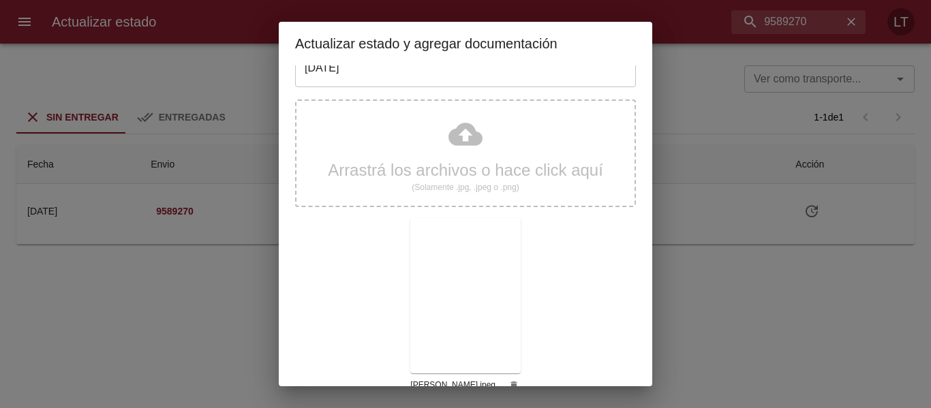
scroll to position [127, 0]
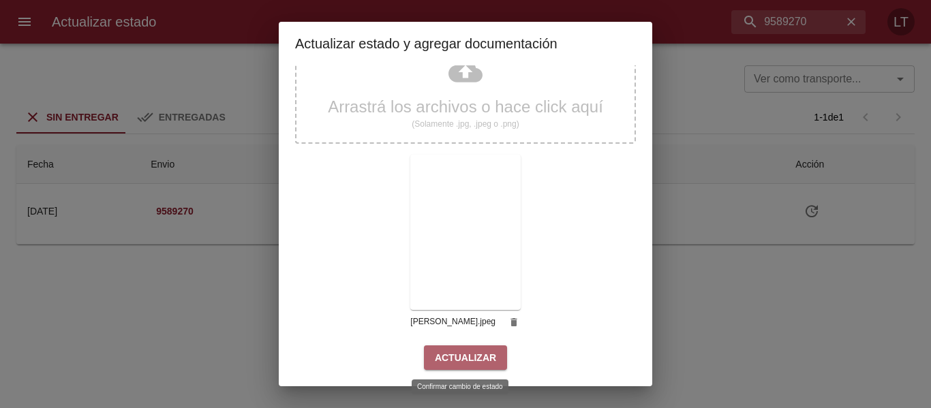
click at [491, 363] on button "Actualizar" at bounding box center [465, 358] width 83 height 25
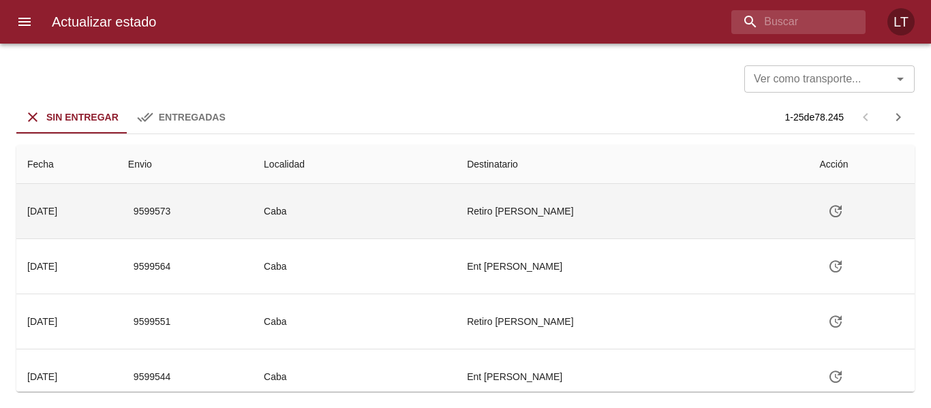
click at [765, 199] on td "Retiro Mazzanti Debora" at bounding box center [632, 211] width 352 height 55
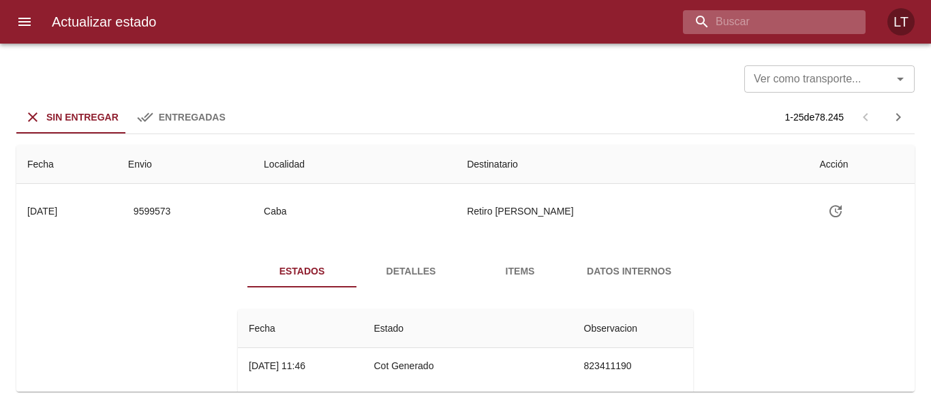
click at [775, 10] on input "buscar" at bounding box center [763, 22] width 160 height 24
paste input "9584694"
type input "9584694"
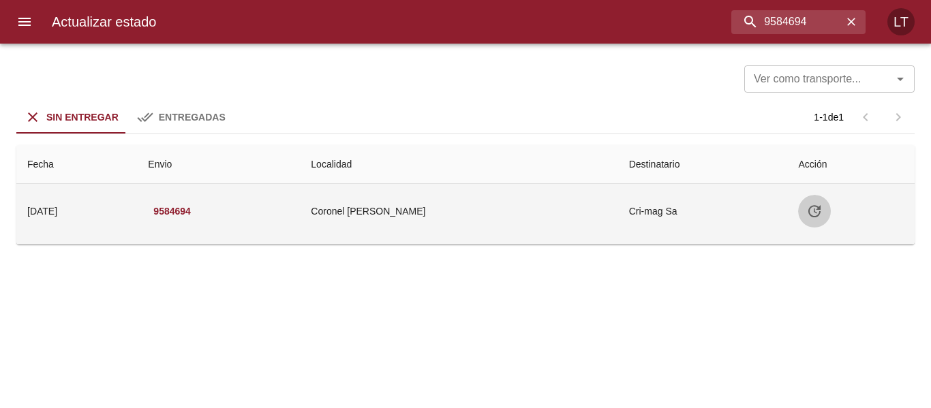
click at [814, 220] on button "Tabla de envíos del cliente" at bounding box center [814, 211] width 33 height 33
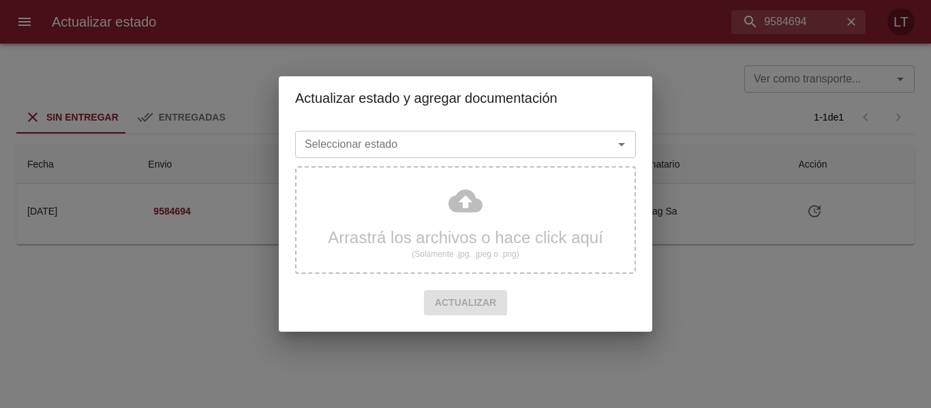
click at [513, 155] on div "Seleccionar estado" at bounding box center [465, 144] width 341 height 27
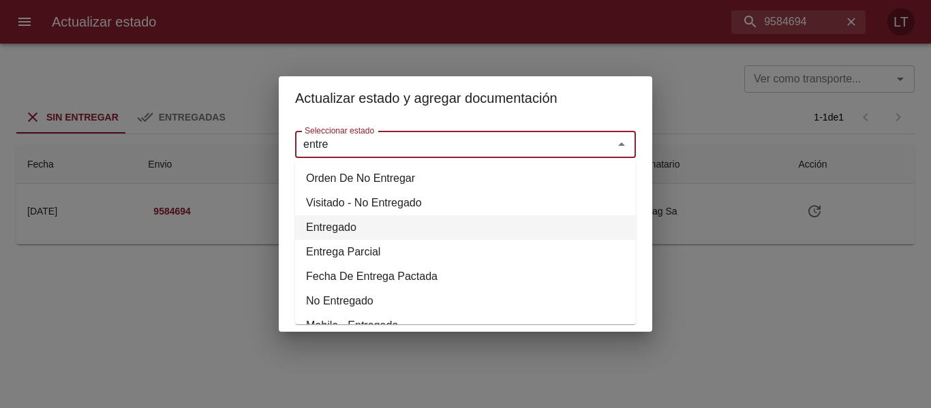
click at [348, 221] on li "Entregado" at bounding box center [465, 227] width 341 height 25
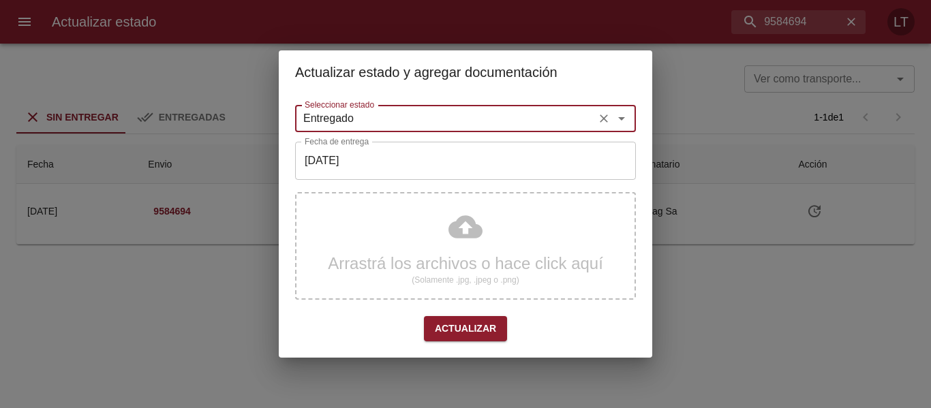
type input "Entregado"
click at [365, 155] on input "[DATE]" at bounding box center [465, 161] width 341 height 38
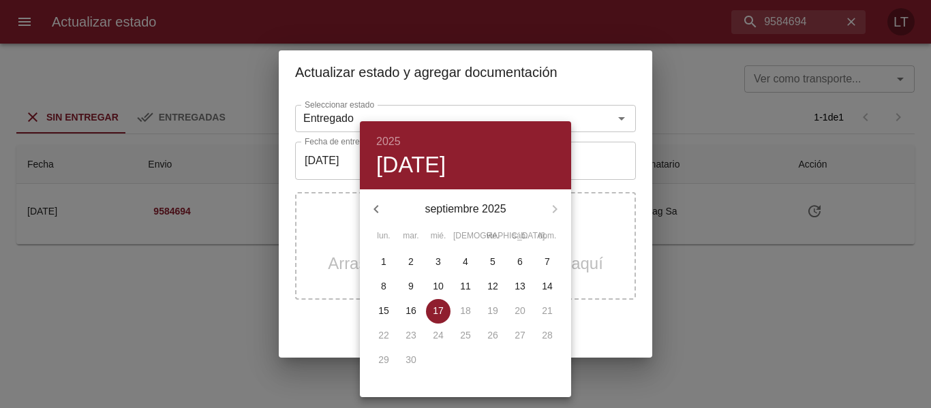
click at [417, 301] on button "16" at bounding box center [411, 311] width 25 height 25
type input "[DATE]"
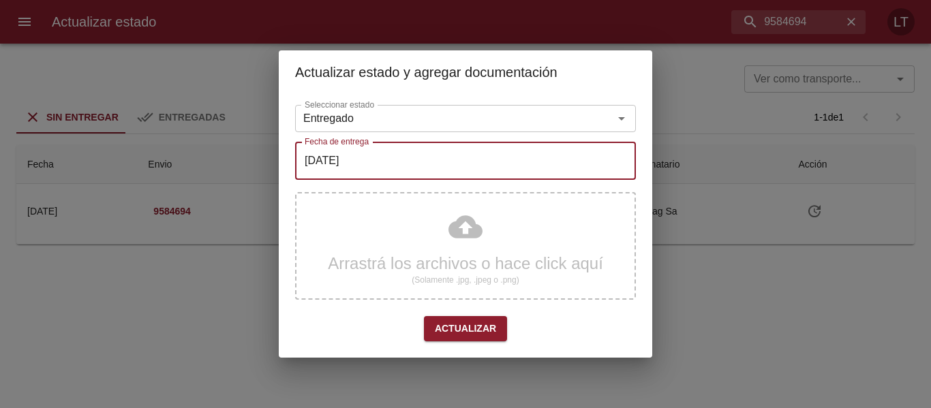
click at [472, 226] on div "Arrastrá los archivos o hace click aquí (Solamente .jpg, .jpeg o .png)" at bounding box center [465, 246] width 341 height 108
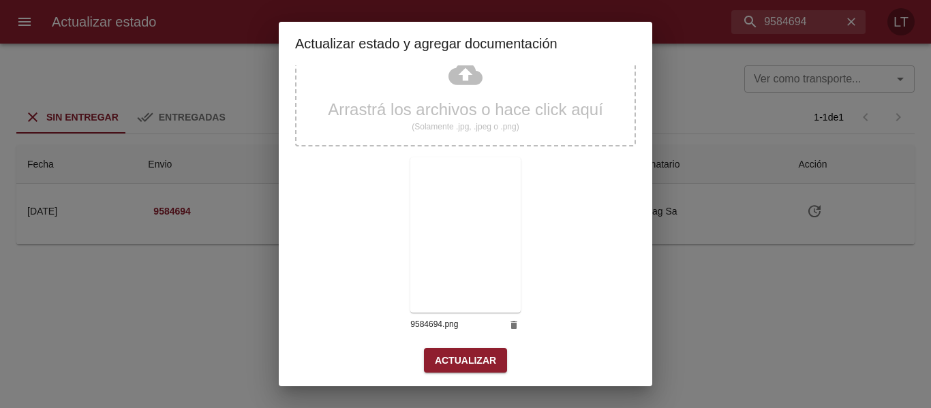
scroll to position [127, 0]
click at [469, 346] on button "Actualizar" at bounding box center [465, 358] width 83 height 25
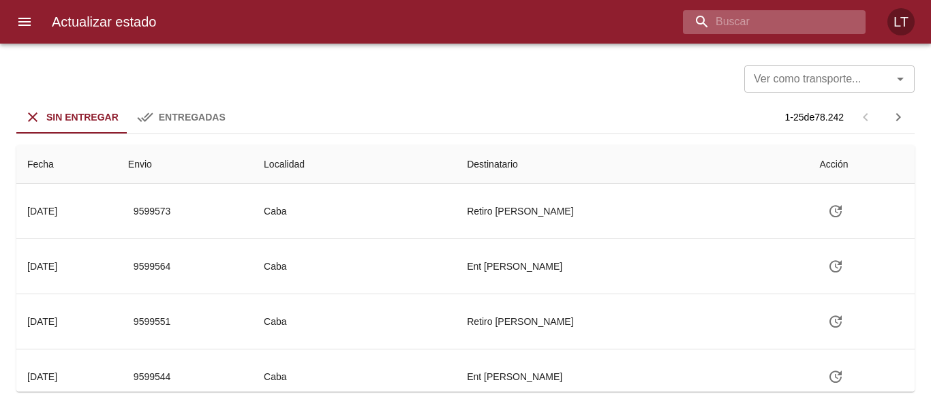
click at [786, 20] on input "buscar" at bounding box center [763, 22] width 160 height 24
paste input "9590299"
type input "9590299"
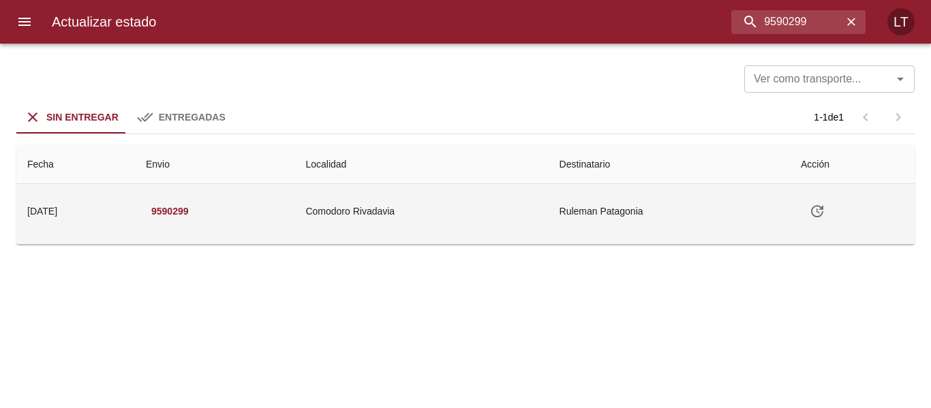
click at [826, 206] on icon "Tabla de envíos del cliente" at bounding box center [817, 211] width 16 height 16
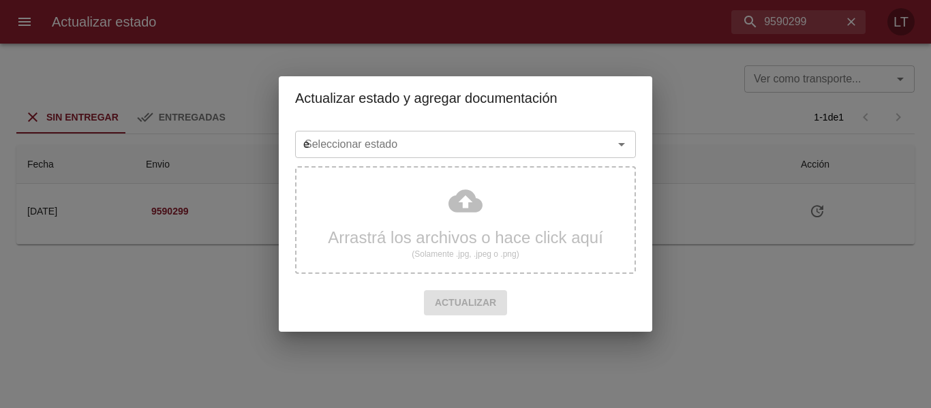
click at [485, 149] on input "e" at bounding box center [445, 144] width 292 height 19
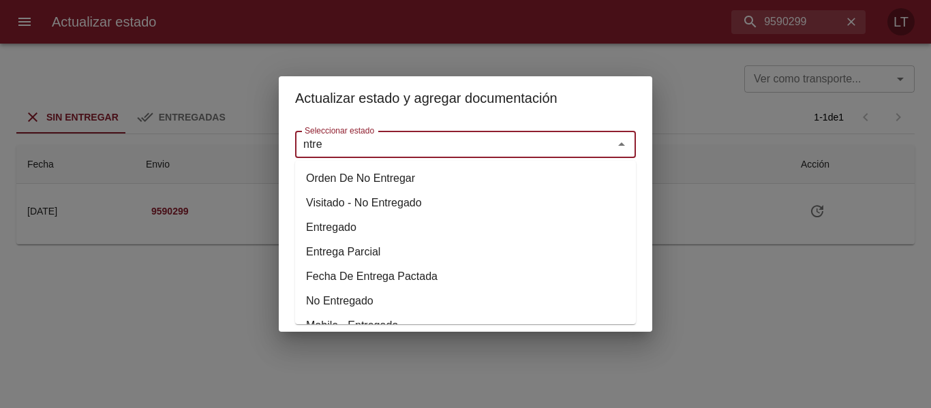
click at [306, 224] on li "Entregado" at bounding box center [465, 227] width 341 height 25
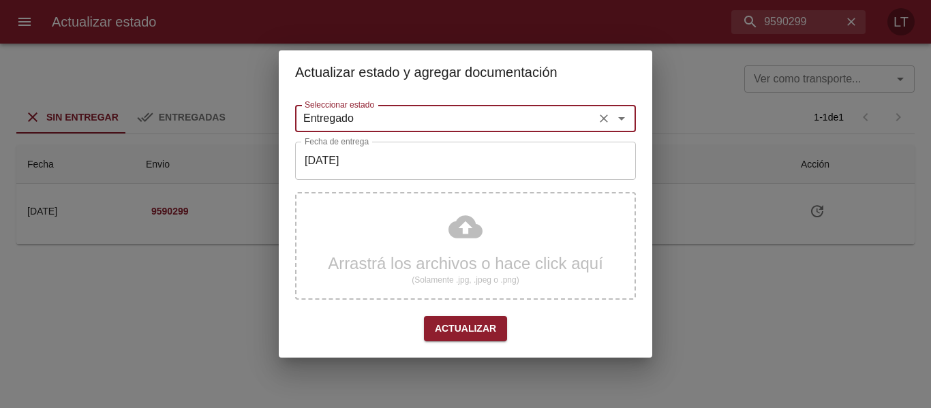
type input "Entregado"
click at [349, 161] on input "[DATE]" at bounding box center [465, 161] width 341 height 38
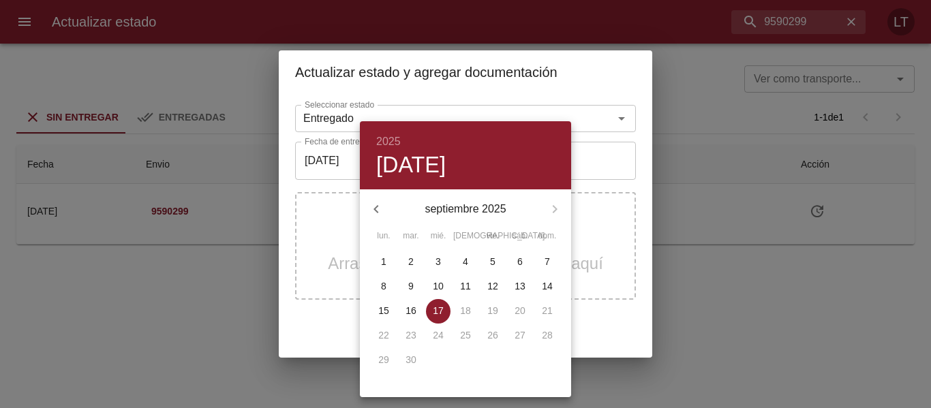
click at [328, 258] on div at bounding box center [465, 204] width 931 height 408
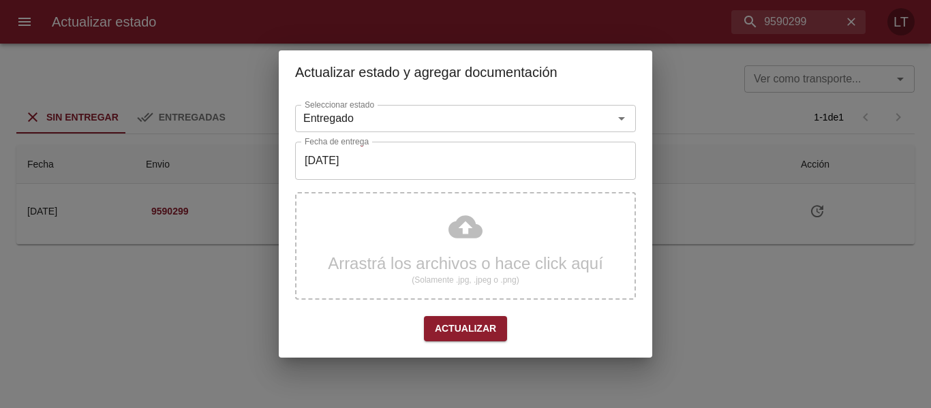
click at [485, 232] on div "Arrastrá los archivos o hace click aquí (Solamente .jpg, .jpeg o .png)" at bounding box center [465, 246] width 341 height 108
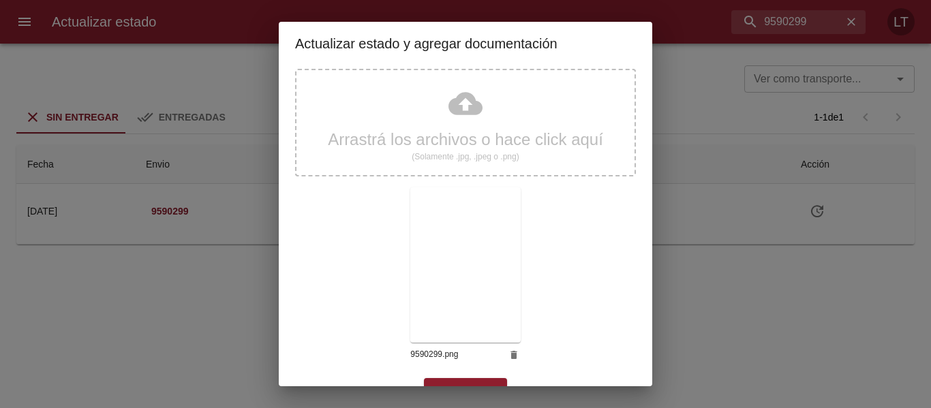
scroll to position [127, 0]
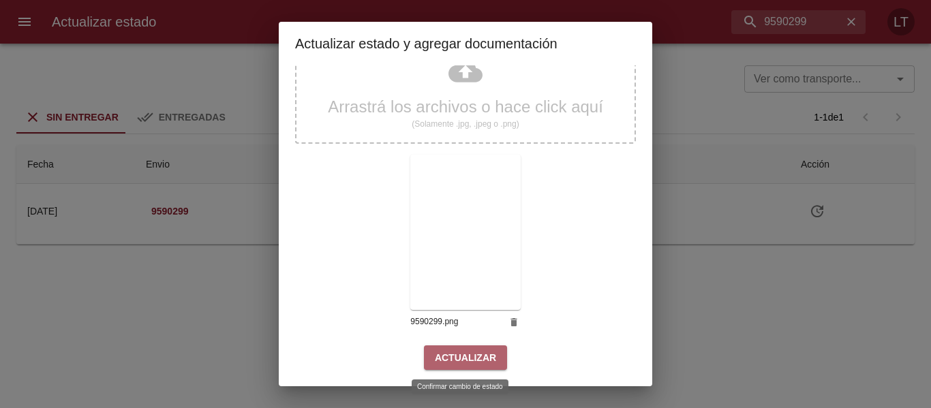
click at [493, 350] on button "Actualizar" at bounding box center [465, 358] width 83 height 25
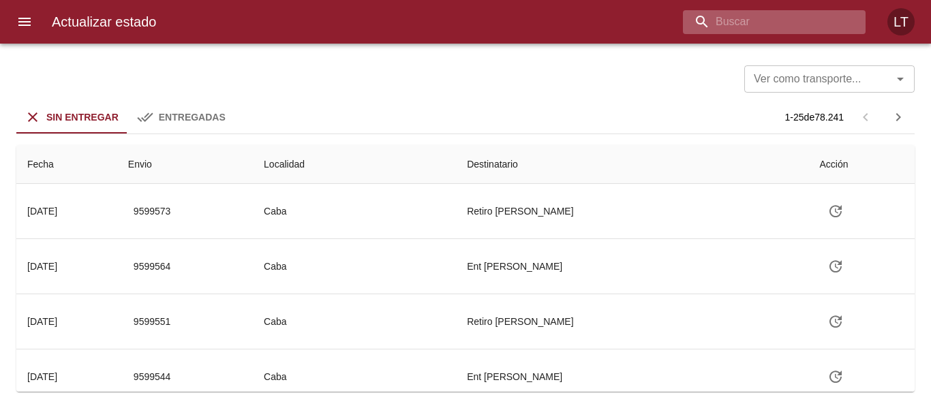
click at [772, 18] on input "buscar" at bounding box center [763, 22] width 160 height 24
paste input "9583203"
type input "9583203"
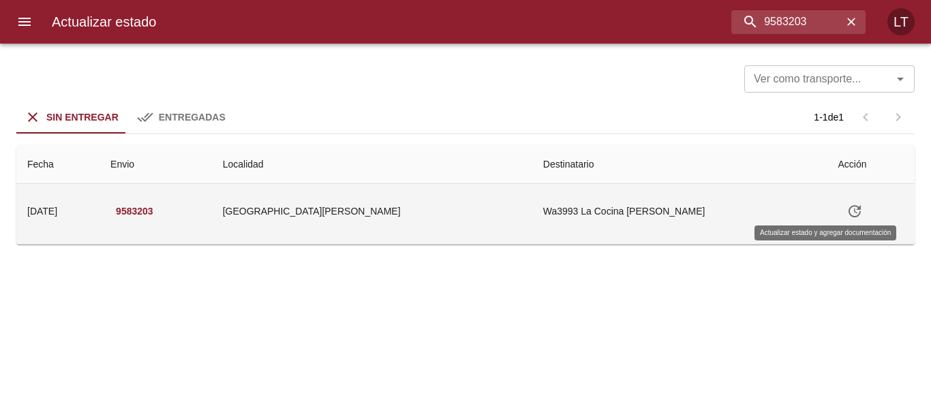
click at [847, 205] on icon "Tabla de envíos del cliente" at bounding box center [855, 211] width 16 height 16
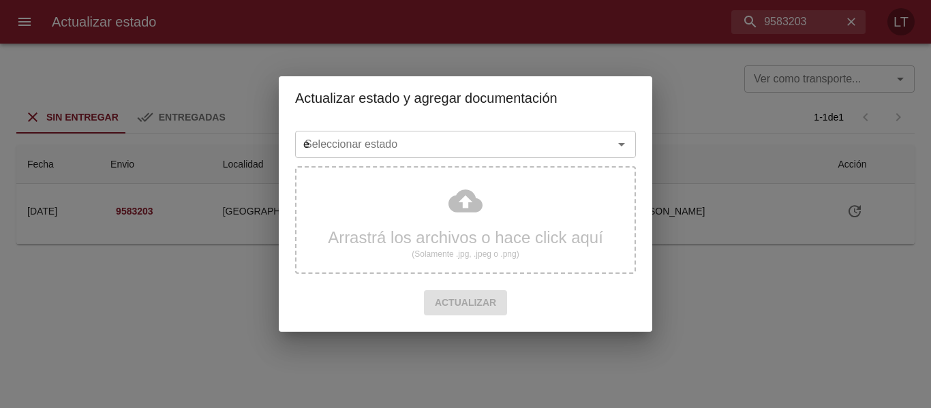
click at [549, 140] on input "e" at bounding box center [445, 144] width 292 height 19
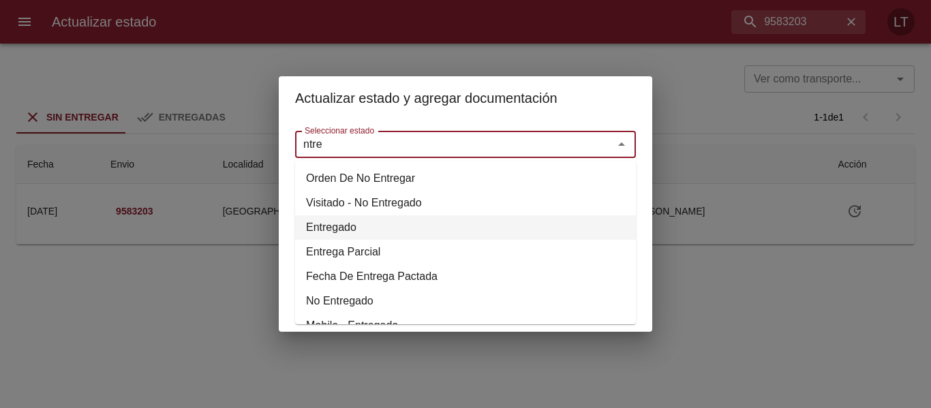
drag, startPoint x: 357, startPoint y: 222, endPoint x: 361, endPoint y: 185, distance: 37.0
click at [354, 221] on li "Entregado" at bounding box center [465, 227] width 341 height 25
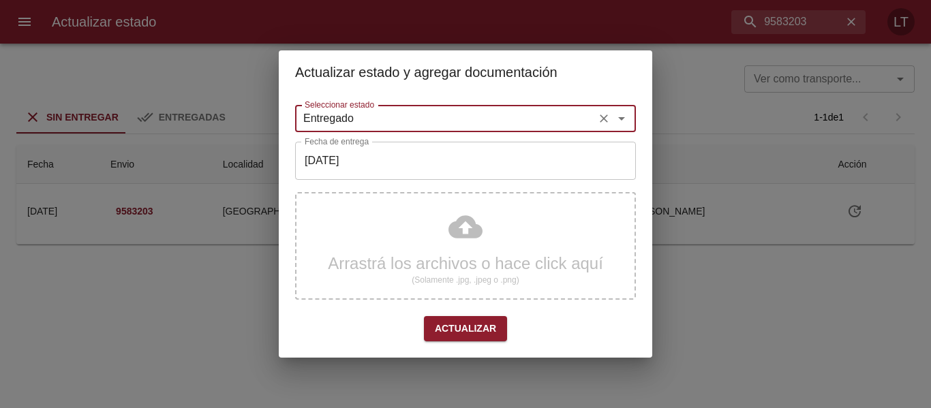
type input "Entregado"
click at [365, 157] on input "[DATE]" at bounding box center [465, 161] width 341 height 38
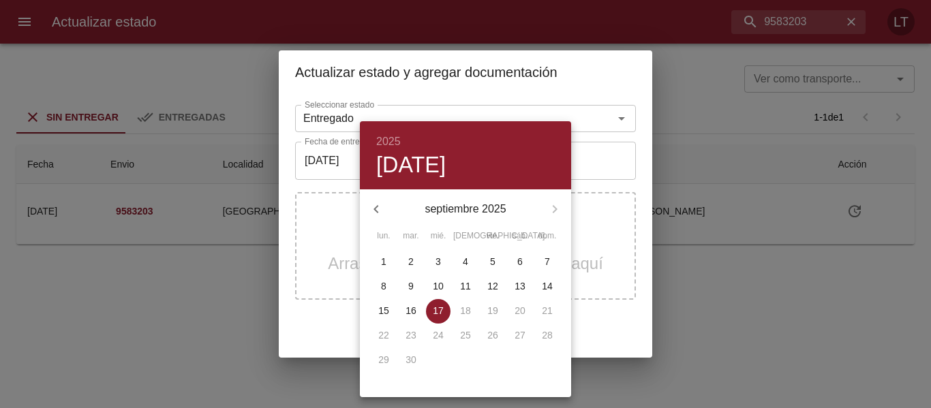
click at [414, 315] on p "16" at bounding box center [411, 311] width 11 height 14
type input "16/09/2025"
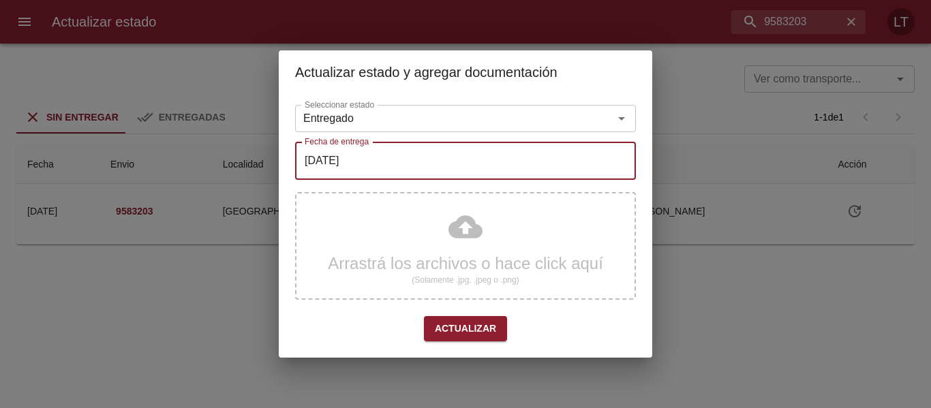
click at [434, 215] on div "Arrastrá los archivos o hace click aquí (Solamente .jpg, .jpeg o .png)" at bounding box center [465, 246] width 341 height 108
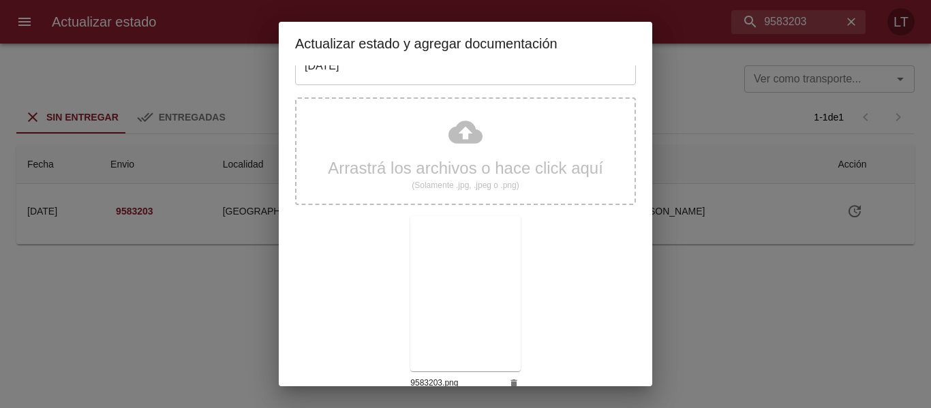
scroll to position [127, 0]
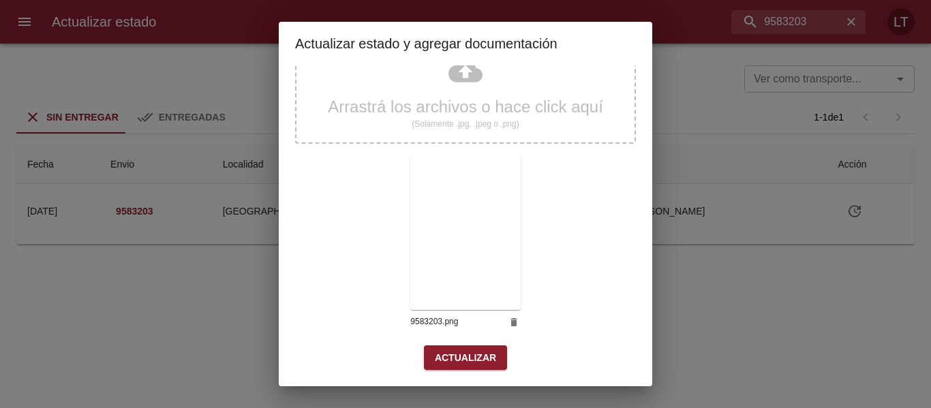
click at [455, 342] on div "Arrastrá los archivos o hace click aquí (Solamente .jpg, .jpeg o .png) 9583203.…" at bounding box center [465, 188] width 341 height 315
click at [456, 350] on span "Actualizar" at bounding box center [465, 358] width 61 height 17
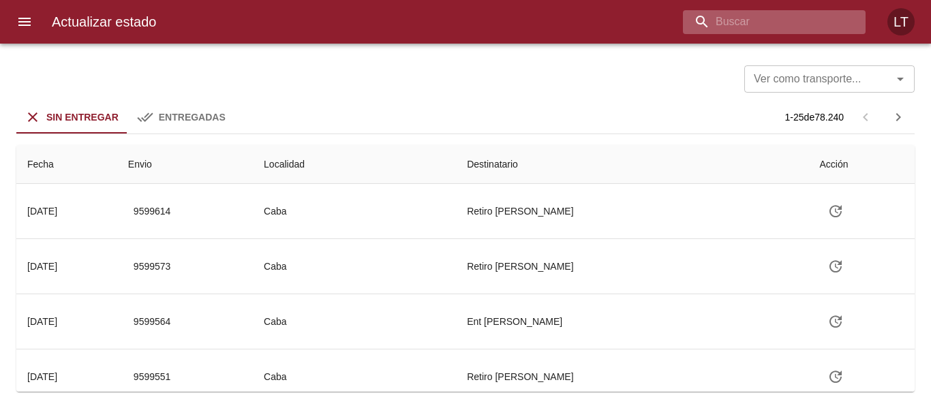
click at [801, 20] on input "buscar" at bounding box center [763, 22] width 160 height 24
paste input "9586981"
type input "9586981"
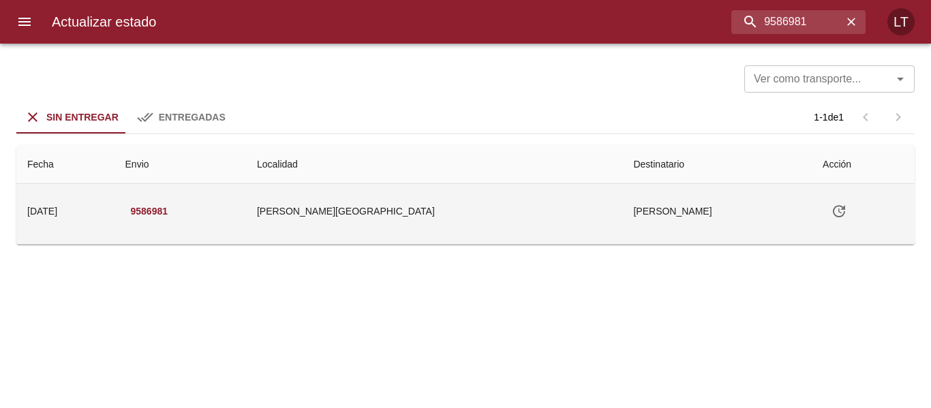
click at [823, 201] on button "Tabla de envíos del cliente" at bounding box center [839, 211] width 33 height 33
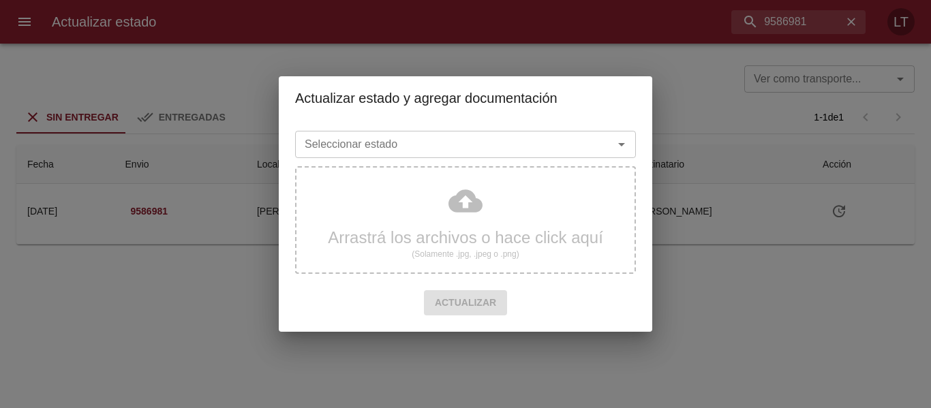
click at [505, 148] on input "Seleccionar estado" at bounding box center [445, 144] width 292 height 19
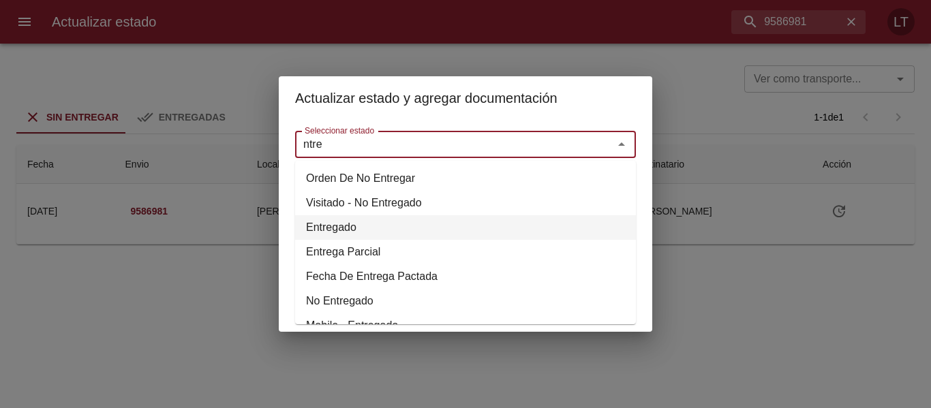
click at [387, 222] on li "Entregado" at bounding box center [465, 227] width 341 height 25
type input "Entregado"
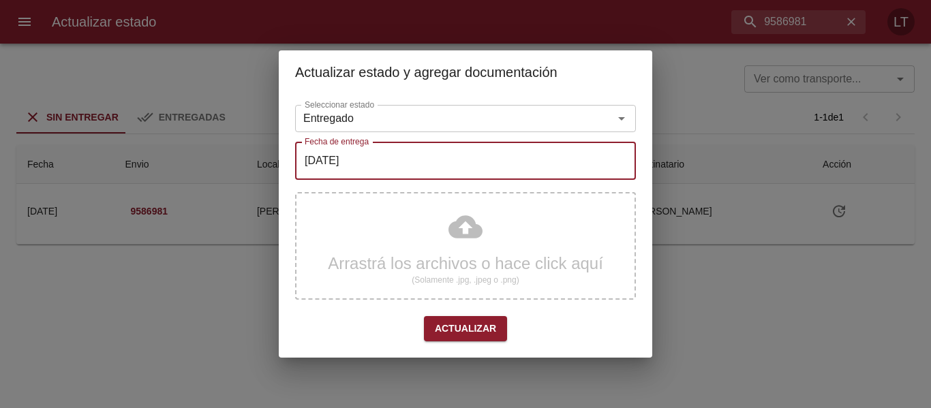
click at [389, 168] on input "[DATE]" at bounding box center [465, 161] width 341 height 38
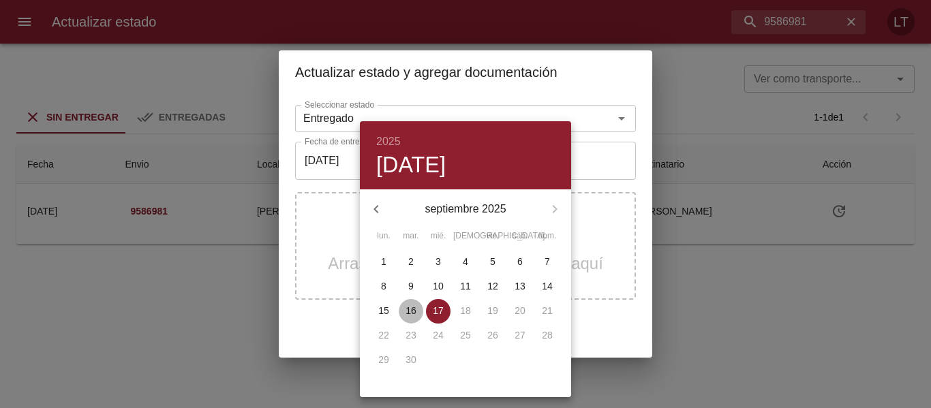
click at [407, 303] on button "16" at bounding box center [411, 311] width 25 height 25
type input "16/09/2025"
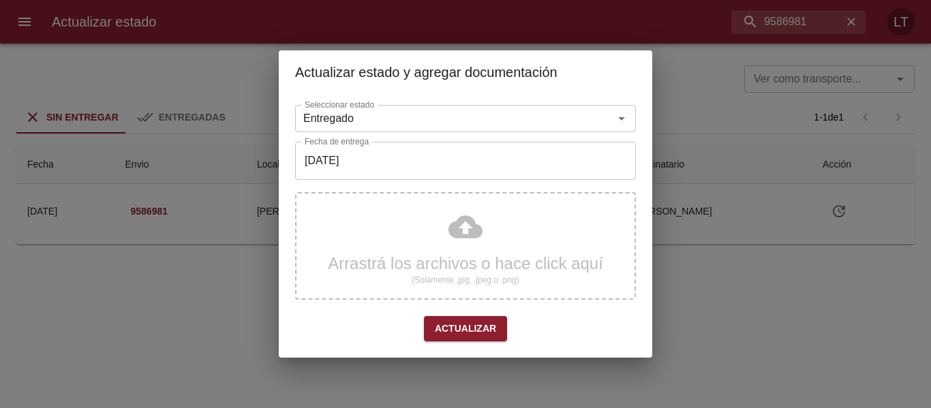
click at [464, 217] on div "Arrastrá los archivos o hace click aquí (Solamente .jpg, .jpeg o .png)" at bounding box center [465, 246] width 341 height 108
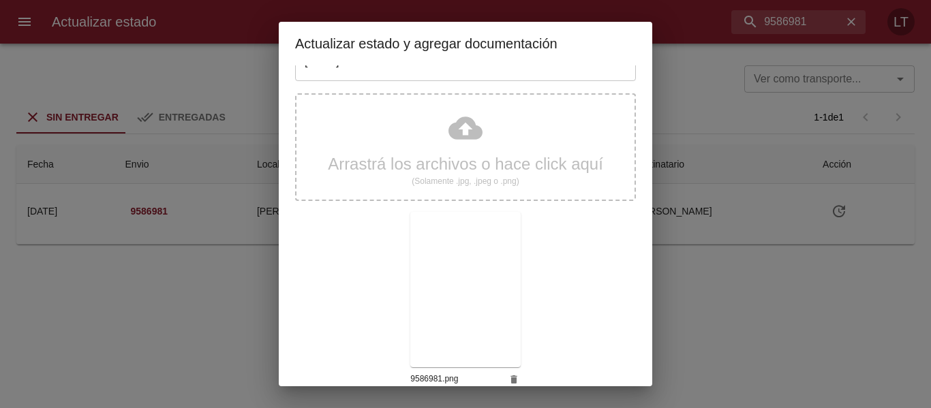
scroll to position [127, 0]
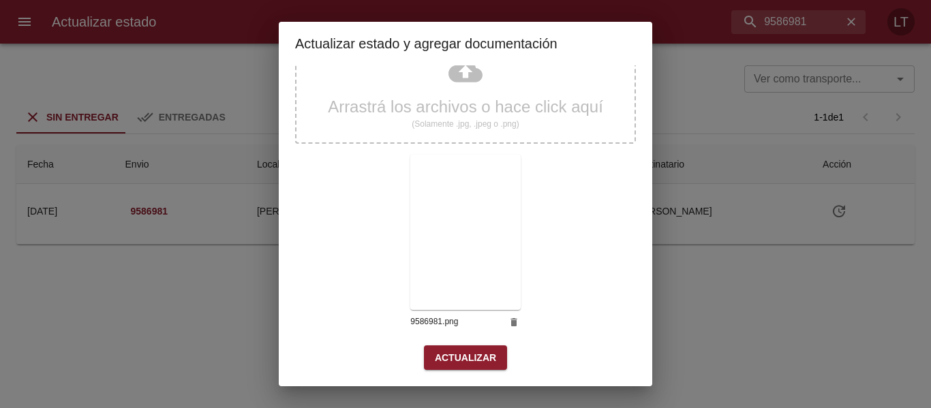
click at [457, 350] on span "Actualizar" at bounding box center [465, 358] width 61 height 17
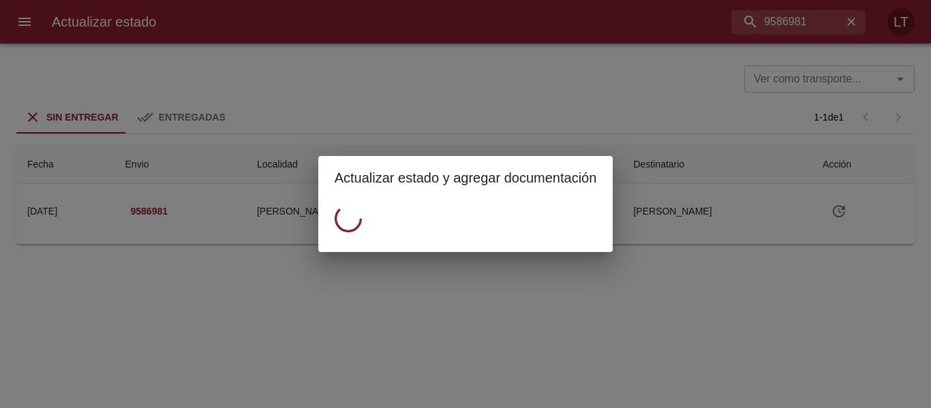
scroll to position [0, 0]
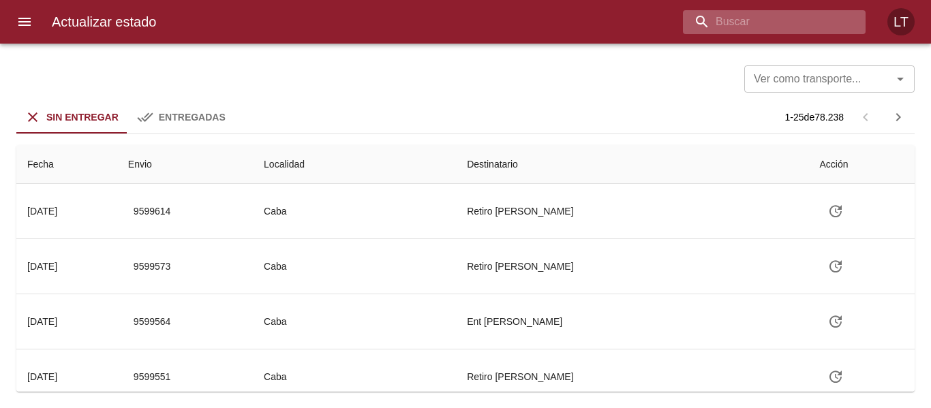
click at [787, 15] on input "buscar" at bounding box center [763, 22] width 160 height 24
paste input "9587007"
type input "9587007"
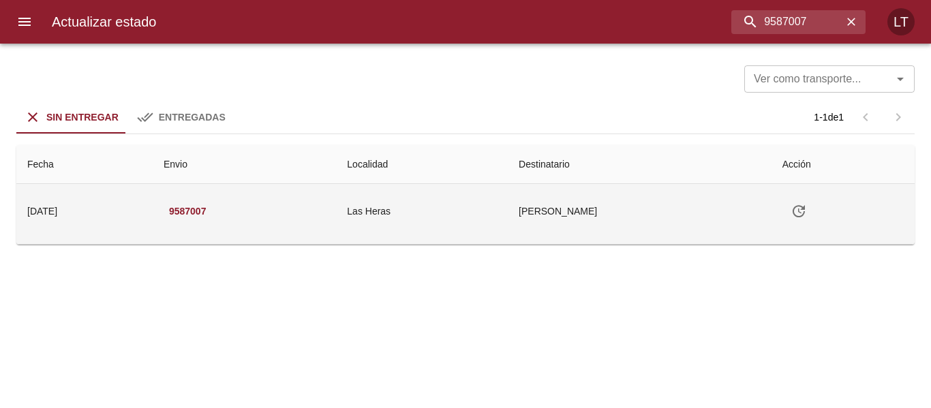
click at [798, 221] on button "Tabla de envíos del cliente" at bounding box center [799, 211] width 33 height 33
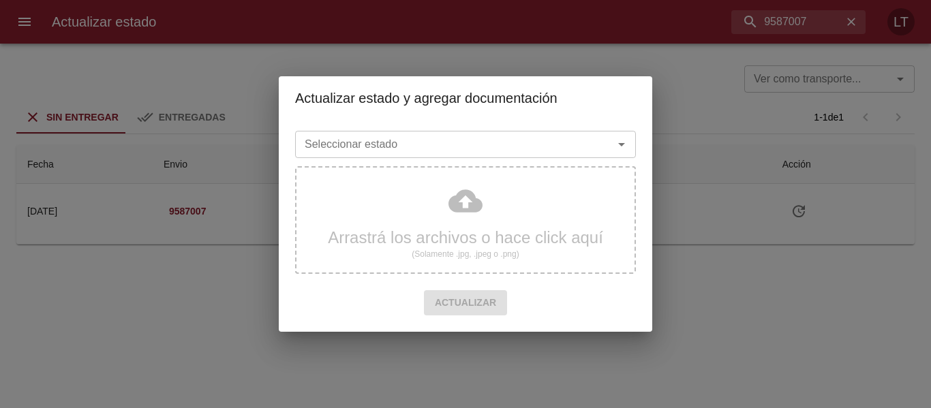
click at [524, 138] on input "Seleccionar estado" at bounding box center [445, 144] width 292 height 19
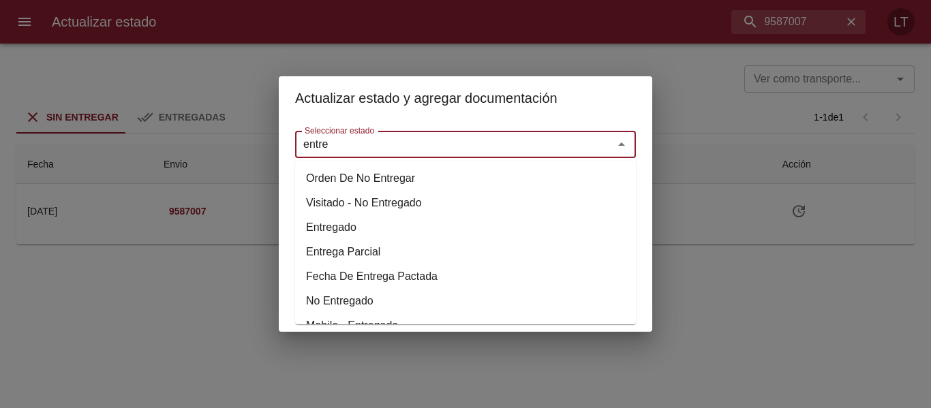
click at [380, 223] on li "Entregado" at bounding box center [465, 227] width 341 height 25
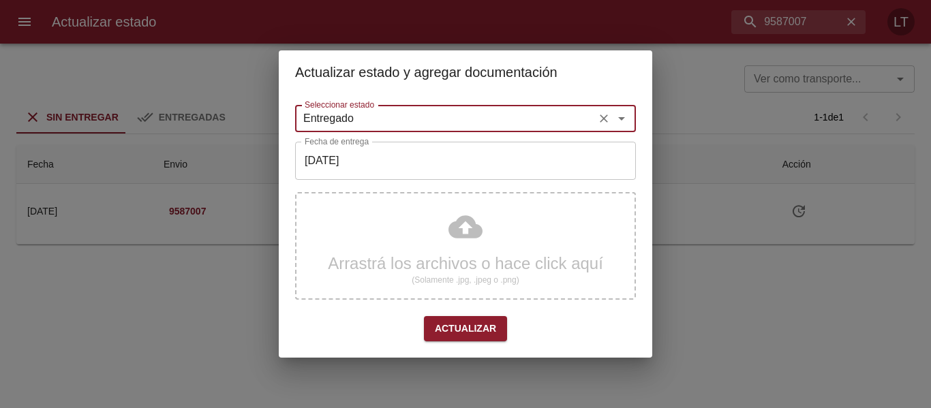
type input "Entregado"
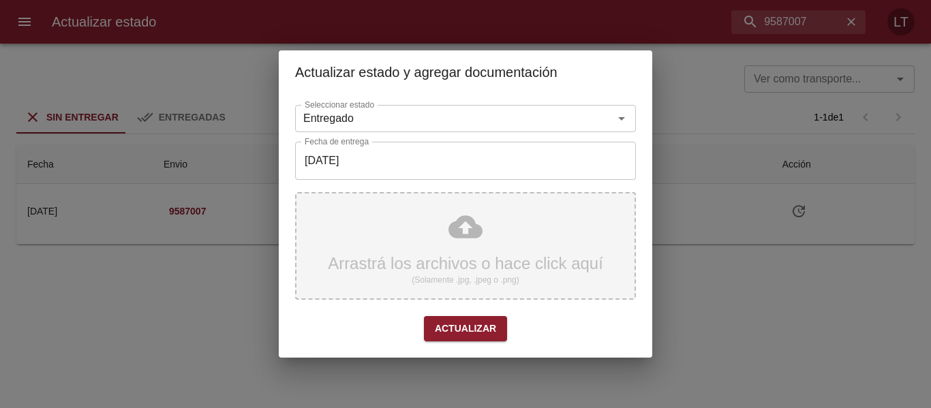
click at [357, 196] on div "Arrastrá los archivos o hace click aquí (Solamente .jpg, .jpeg o .png)" at bounding box center [465, 246] width 341 height 108
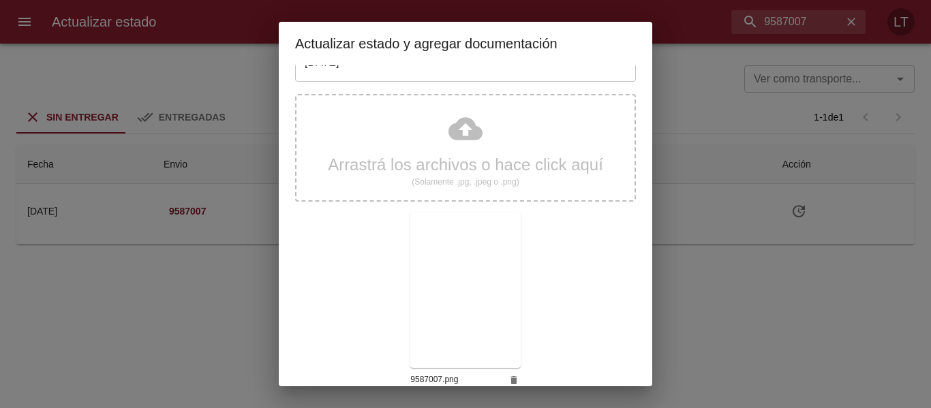
scroll to position [127, 0]
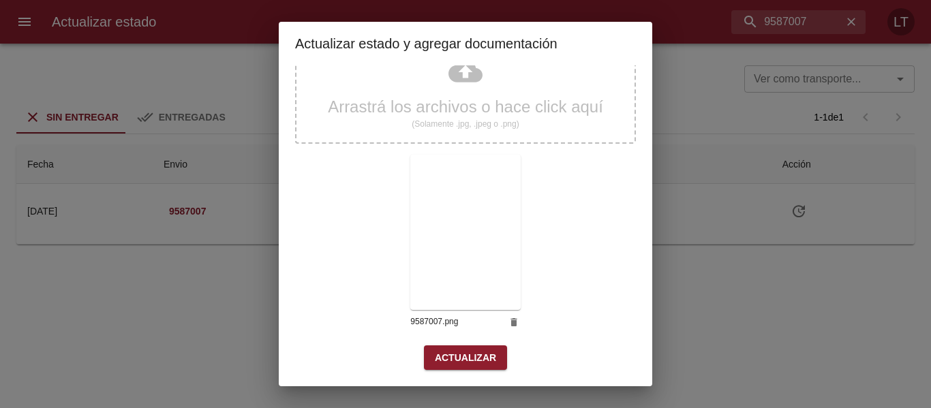
click at [455, 350] on span "Actualizar" at bounding box center [465, 358] width 61 height 17
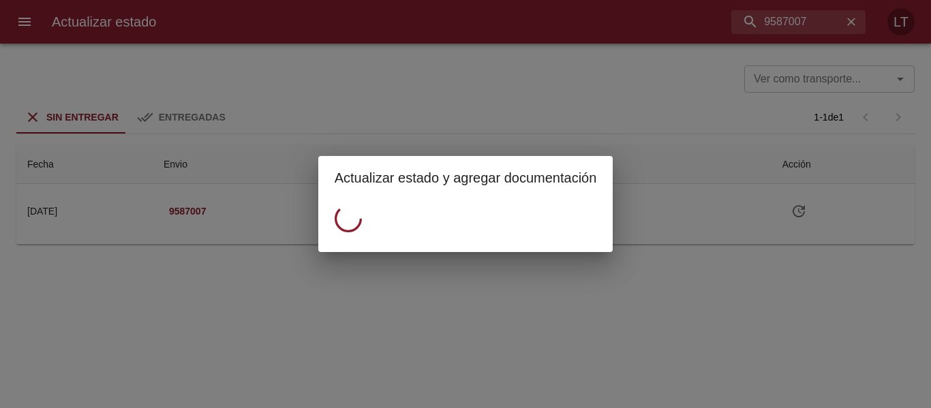
scroll to position [0, 0]
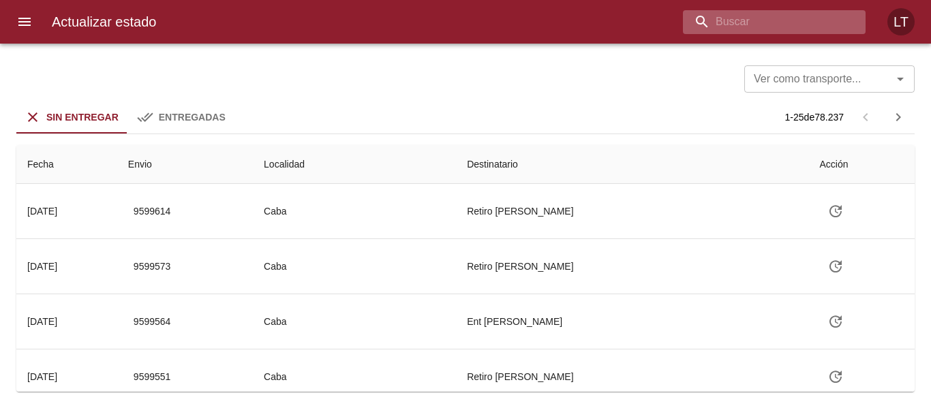
click at [766, 19] on input "buscar" at bounding box center [763, 22] width 160 height 24
paste input "9583412"
type input "9583412"
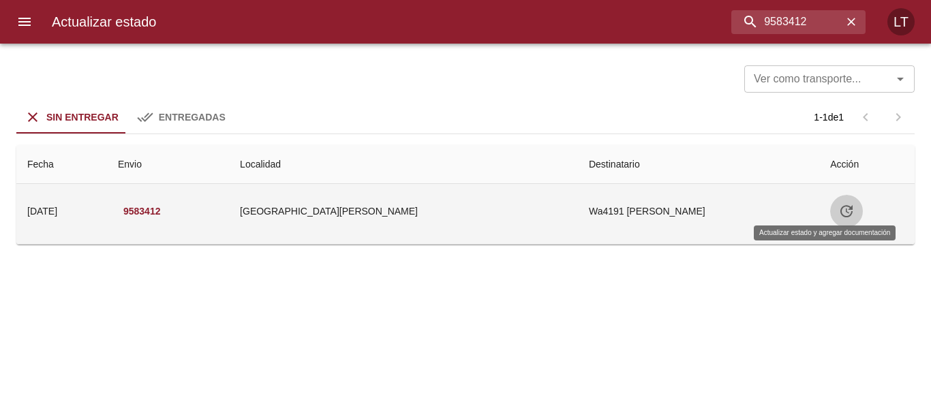
click at [830, 220] on button "Tabla de envíos del cliente" at bounding box center [846, 211] width 33 height 33
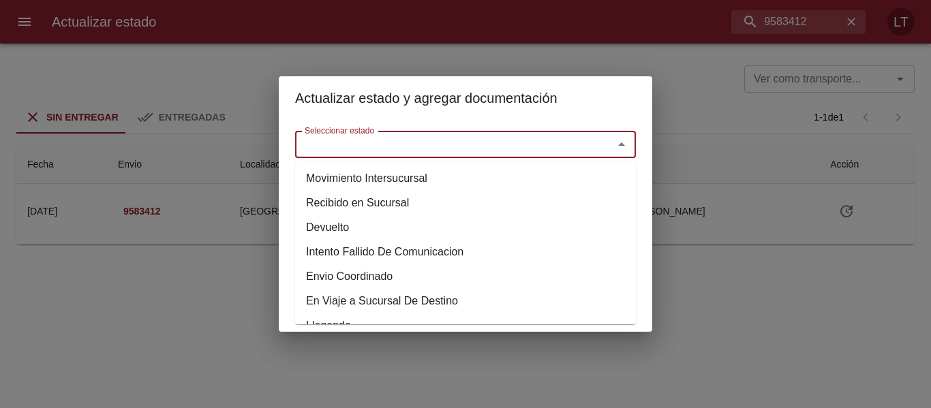
click at [436, 143] on input "Seleccionar estado" at bounding box center [445, 144] width 292 height 19
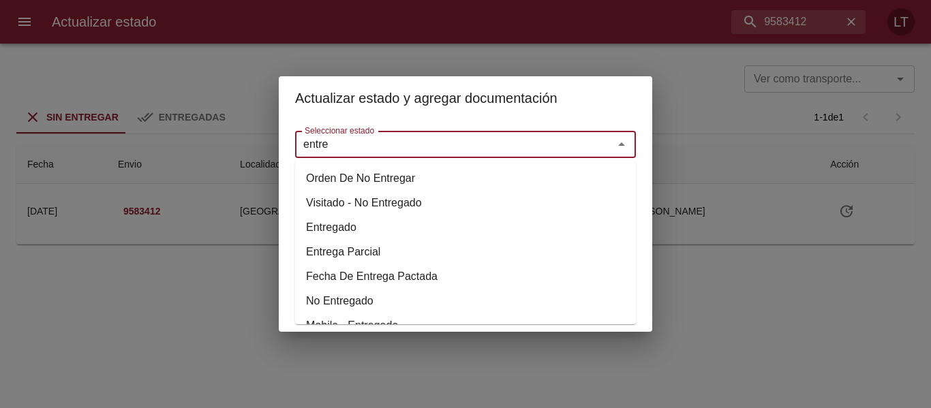
click at [361, 232] on li "Entregado" at bounding box center [465, 227] width 341 height 25
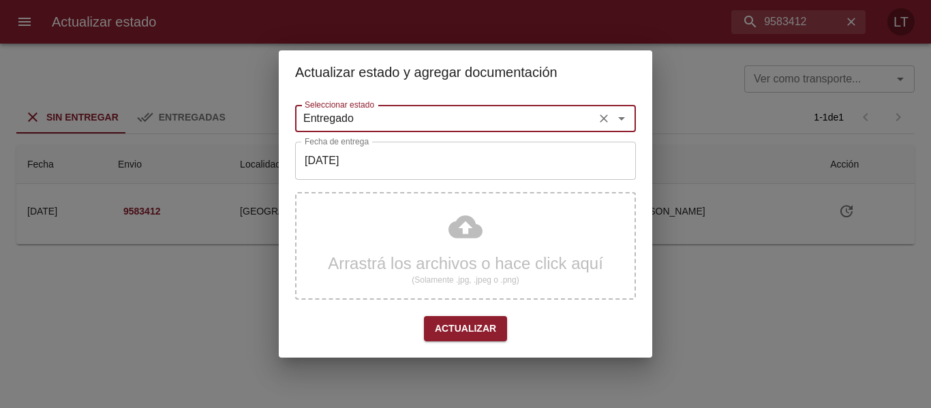
type input "Entregado"
click at [383, 187] on div "Seleccionar estado Entregado Seleccionar estado Fecha de entrega [DATE] Fecha d…" at bounding box center [465, 226] width 341 height 253
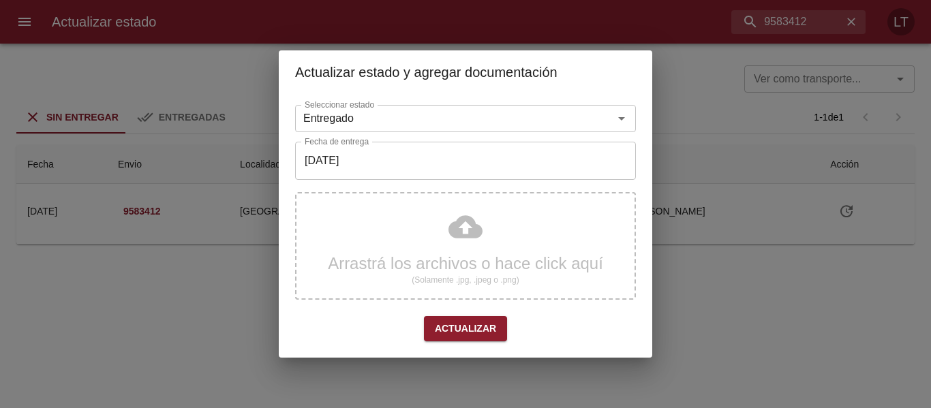
click at [406, 187] on div "Seleccionar estado Entregado Seleccionar estado Fecha de entrega [DATE] Fecha d…" at bounding box center [465, 226] width 341 height 253
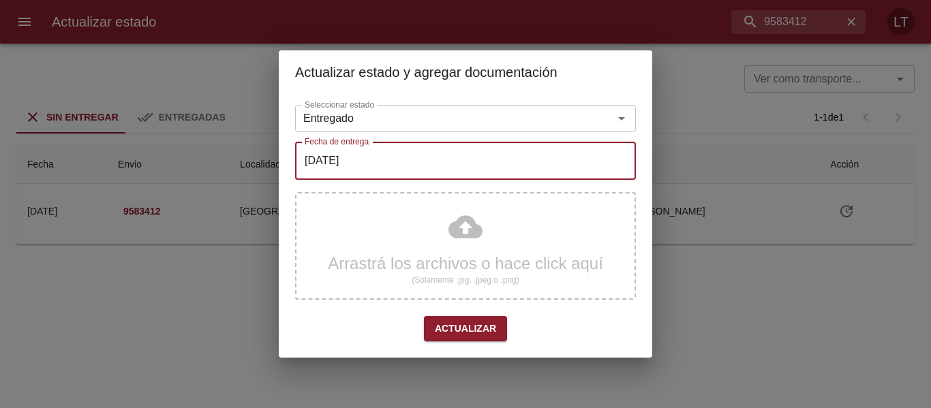
click at [412, 164] on input "[DATE]" at bounding box center [465, 161] width 341 height 38
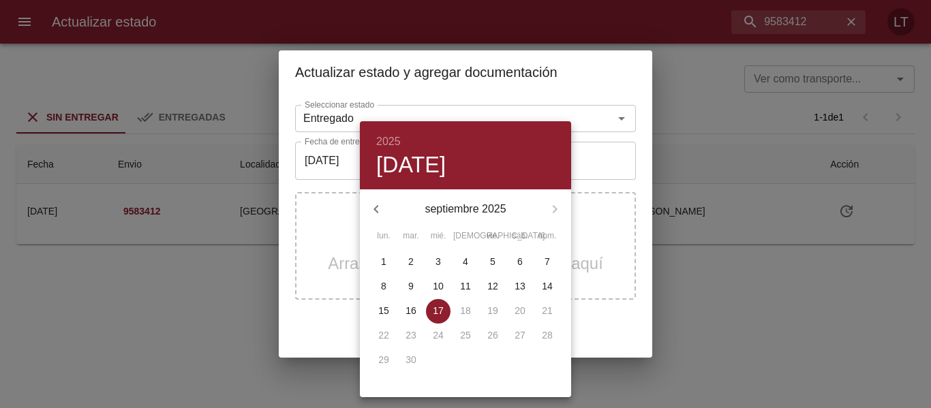
click at [418, 320] on button "16" at bounding box center [411, 311] width 25 height 25
type input "16/09/2025"
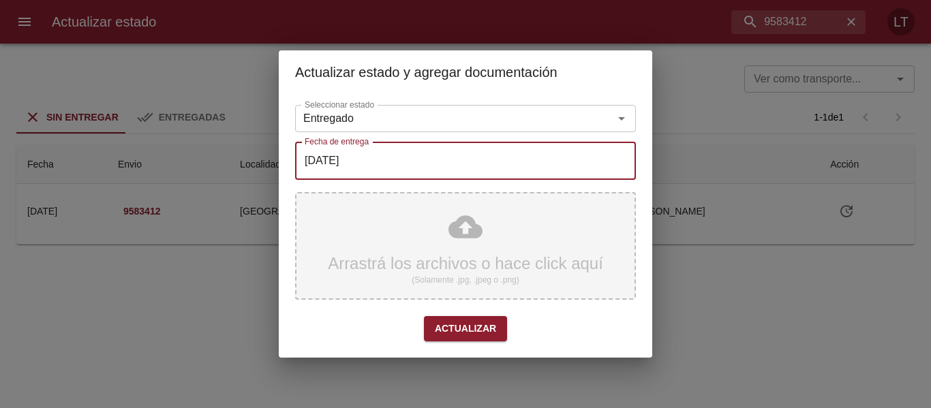
click at [478, 252] on div "Arrastrá los archivos o hace click aquí (Solamente .jpg, .jpeg o .png)" at bounding box center [465, 246] width 341 height 108
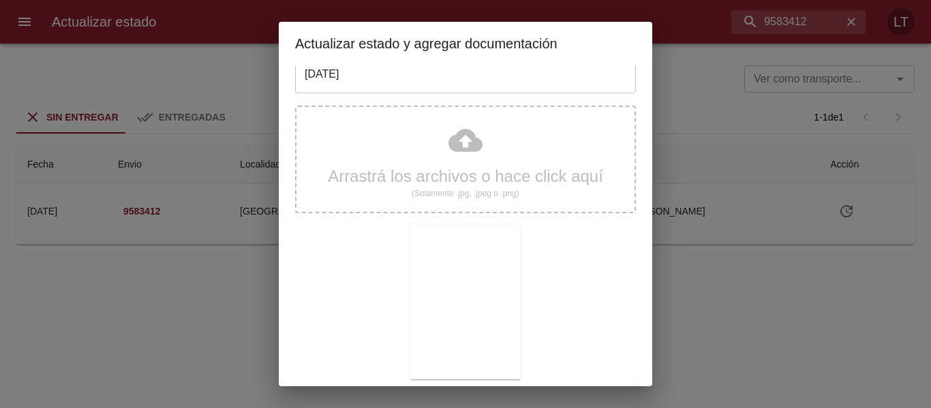
scroll to position [127, 0]
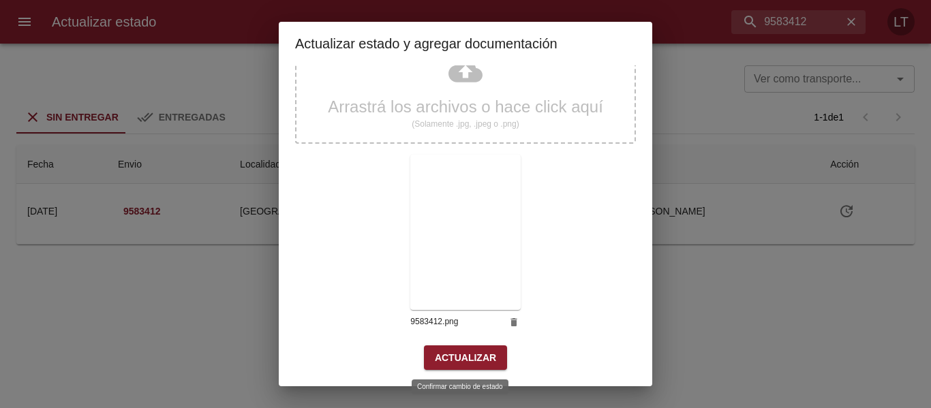
click at [455, 363] on span "Actualizar" at bounding box center [465, 358] width 61 height 17
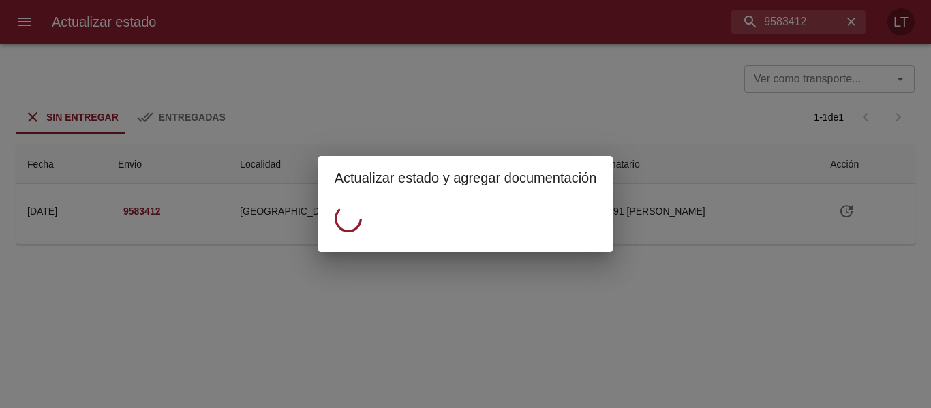
scroll to position [0, 0]
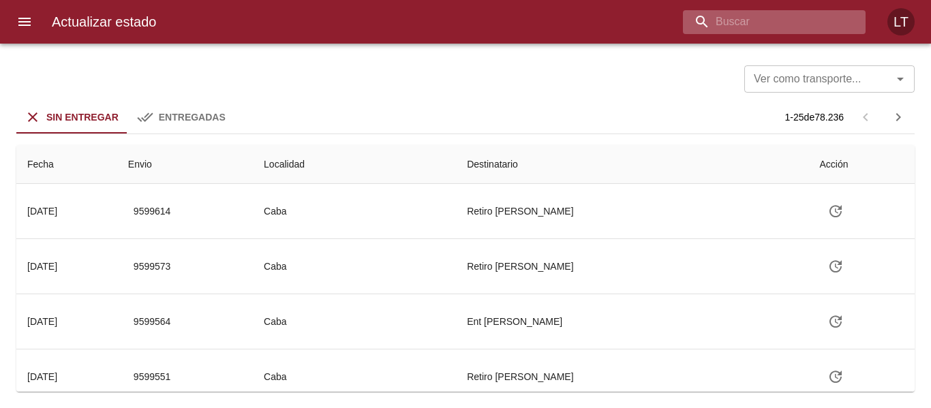
click at [802, 27] on input "buscar" at bounding box center [763, 22] width 160 height 24
type input "9583513"
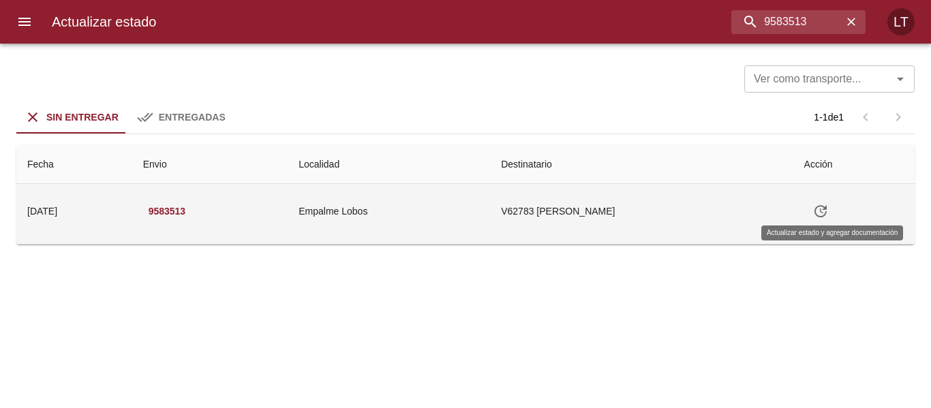
click at [829, 205] on icon "Tabla de envíos del cliente" at bounding box center [821, 211] width 16 height 16
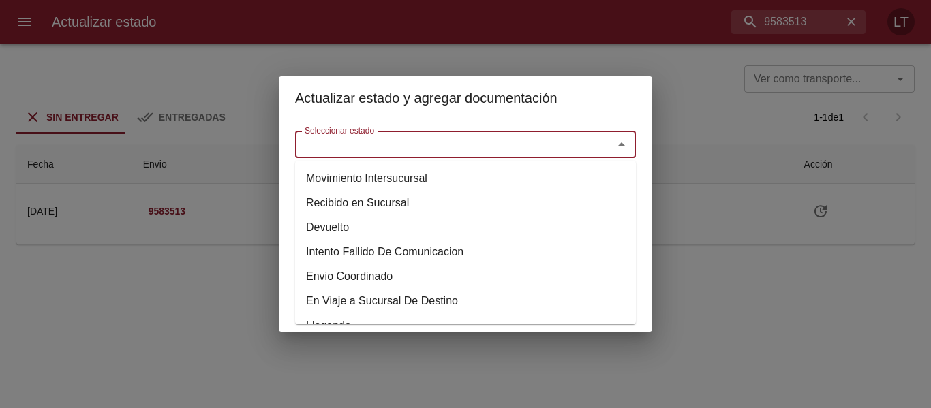
click at [533, 147] on input "Seleccionar estado" at bounding box center [445, 144] width 292 height 19
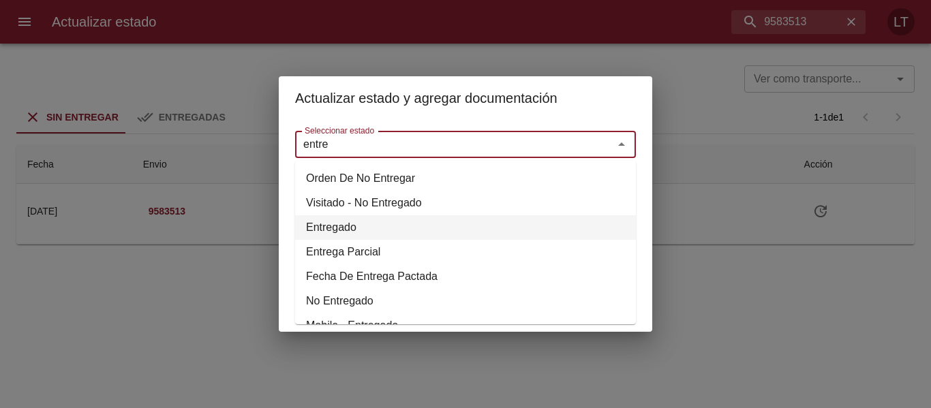
click at [362, 229] on li "Entregado" at bounding box center [465, 227] width 341 height 25
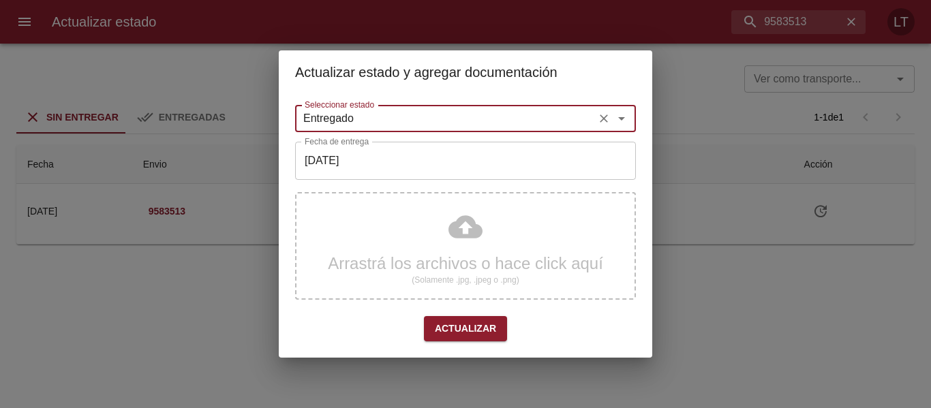
type input "Entregado"
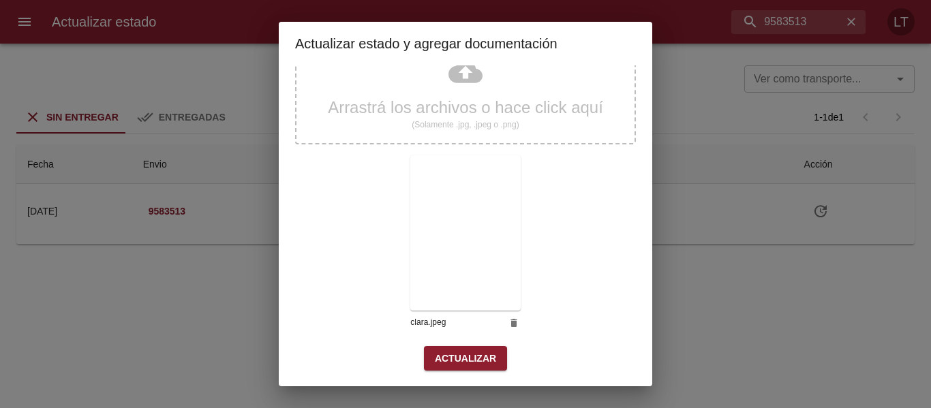
scroll to position [127, 0]
click at [451, 357] on span "Actualizar" at bounding box center [465, 358] width 61 height 17
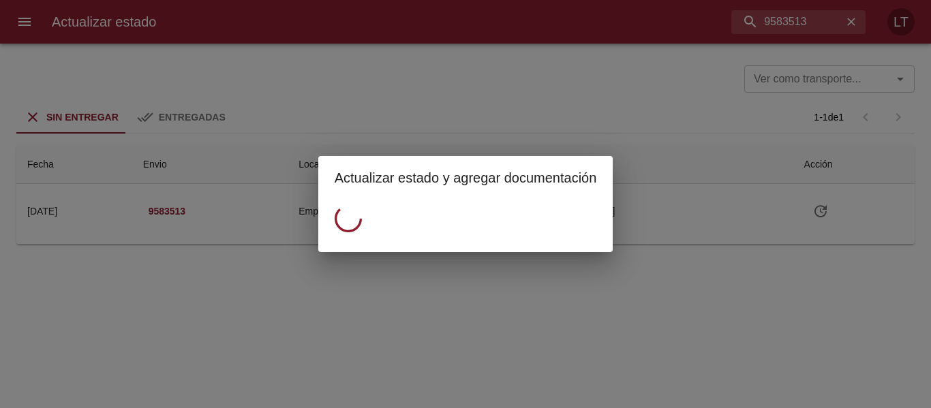
click at [605, 97] on div "Actualizar estado y agregar documentación" at bounding box center [465, 204] width 931 height 408
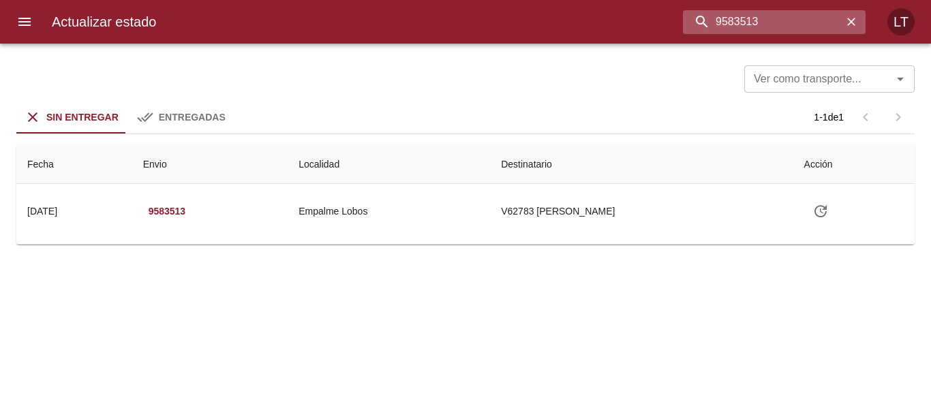
click at [772, 19] on input "9583513" at bounding box center [763, 22] width 160 height 24
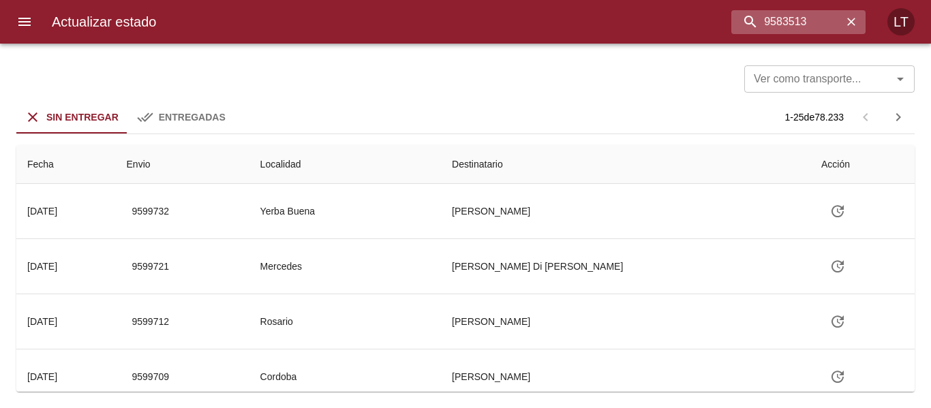
type input "9583513"
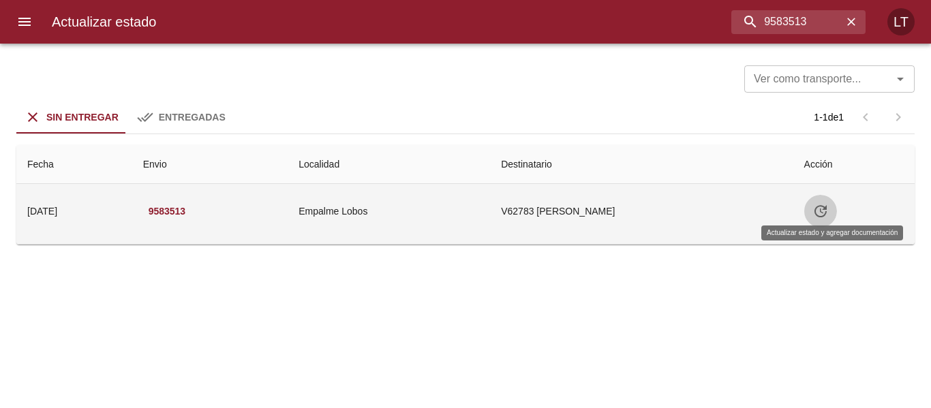
click at [829, 209] on icon "Tabla de envíos del cliente" at bounding box center [821, 211] width 16 height 16
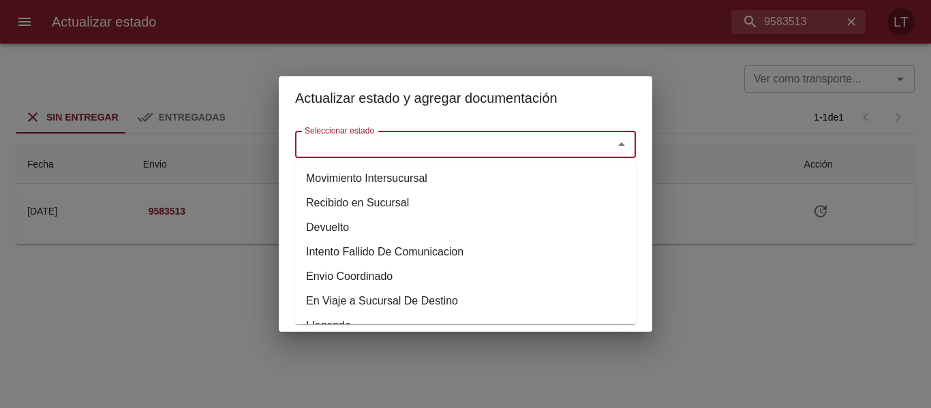
click at [474, 141] on input "Seleccionar estado" at bounding box center [445, 144] width 292 height 19
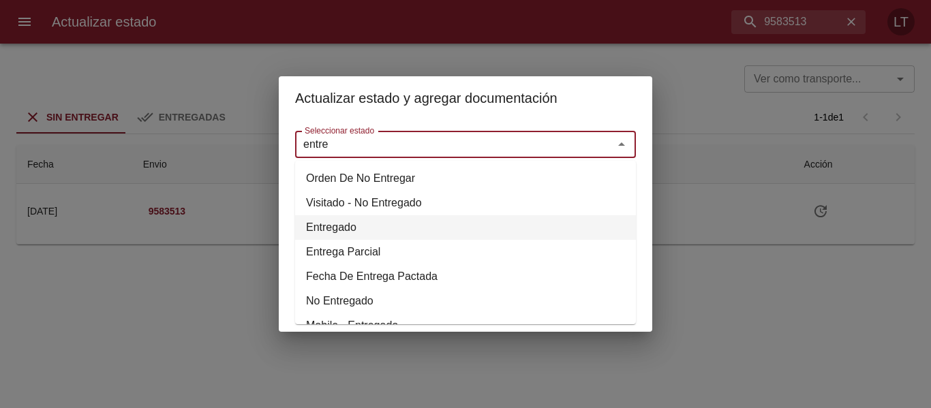
click at [356, 227] on li "Entregado" at bounding box center [465, 227] width 341 height 25
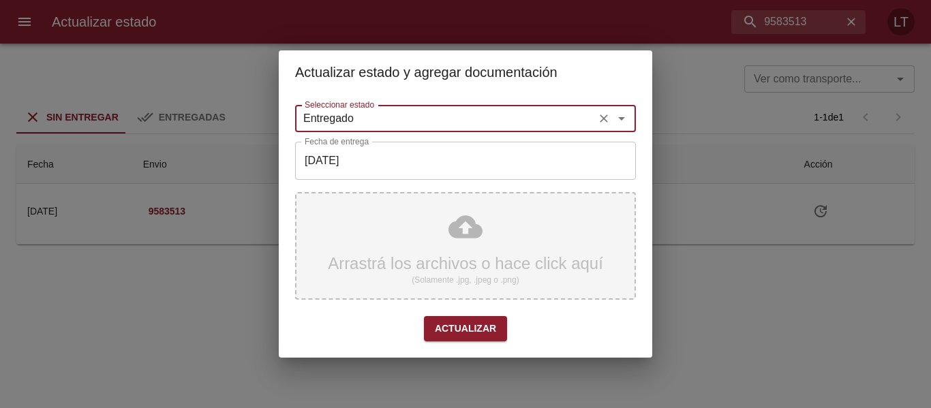
type input "Entregado"
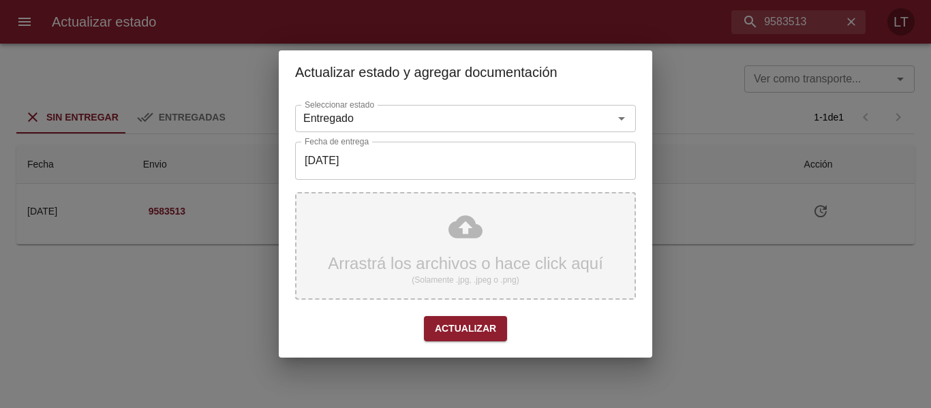
click at [414, 227] on div "Arrastrá los archivos o hace click aquí (Solamente .jpg, .jpeg o .png)" at bounding box center [465, 246] width 341 height 108
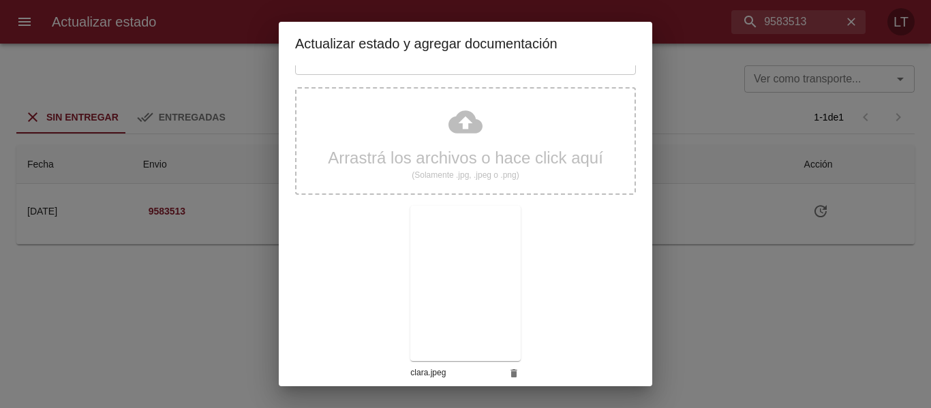
scroll to position [127, 0]
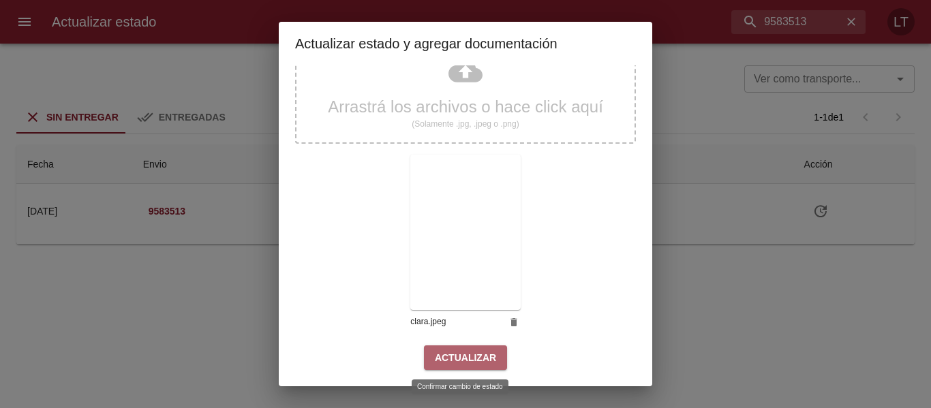
click at [474, 348] on button "Actualizar" at bounding box center [465, 358] width 83 height 25
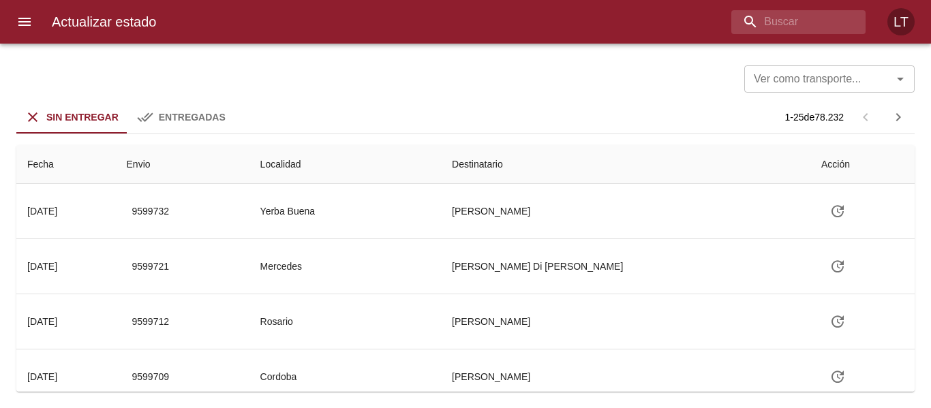
click at [606, 408] on div "Ver como transporte... Ver como transporte... Sin Entregar Entregadas 1 - 25 de…" at bounding box center [465, 226] width 931 height 365
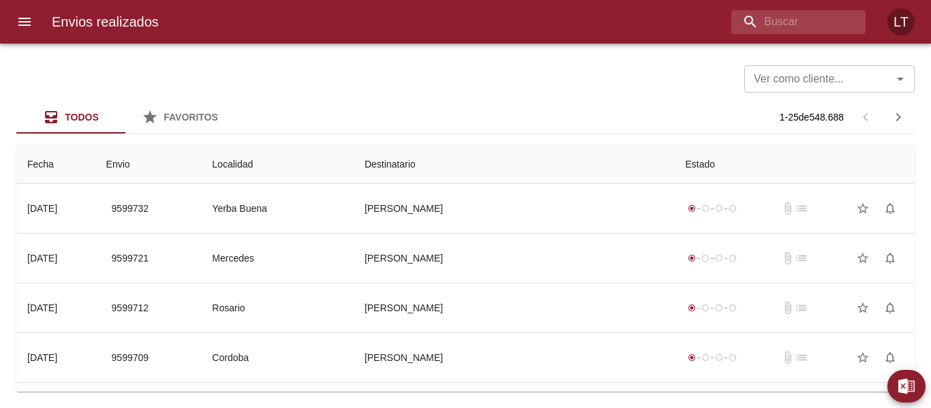
click at [17, 31] on button "menu" at bounding box center [24, 21] width 33 height 33
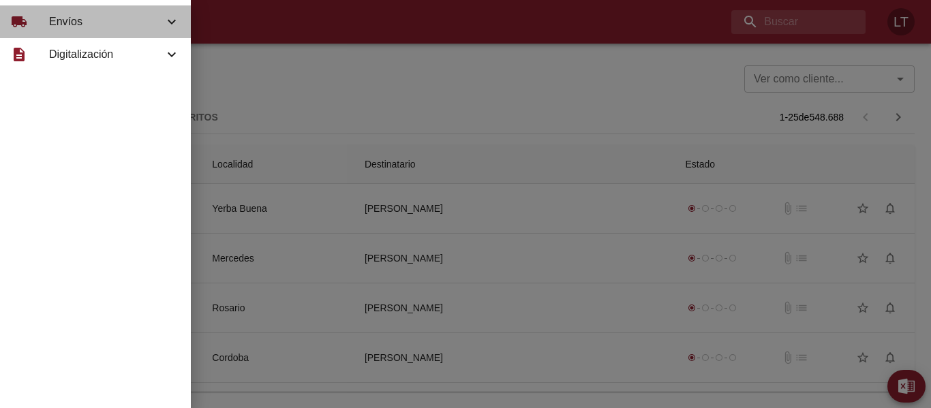
click at [67, 29] on span "Envíos" at bounding box center [106, 22] width 115 height 16
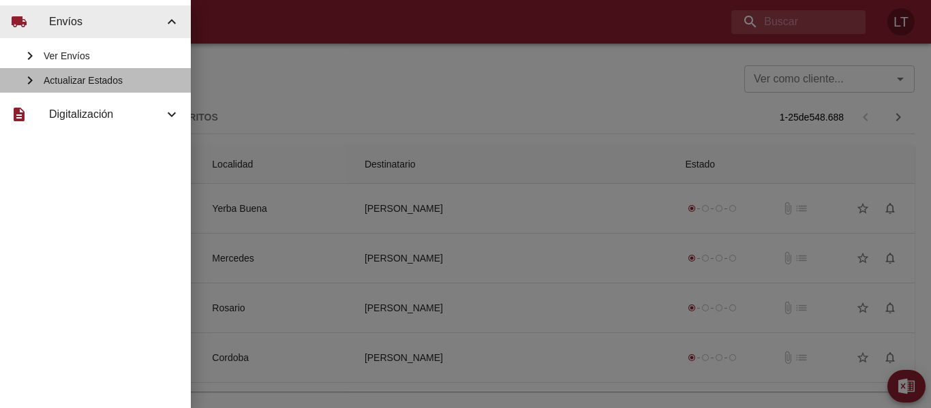
click at [94, 78] on span "Actualizar Estados" at bounding box center [112, 81] width 136 height 14
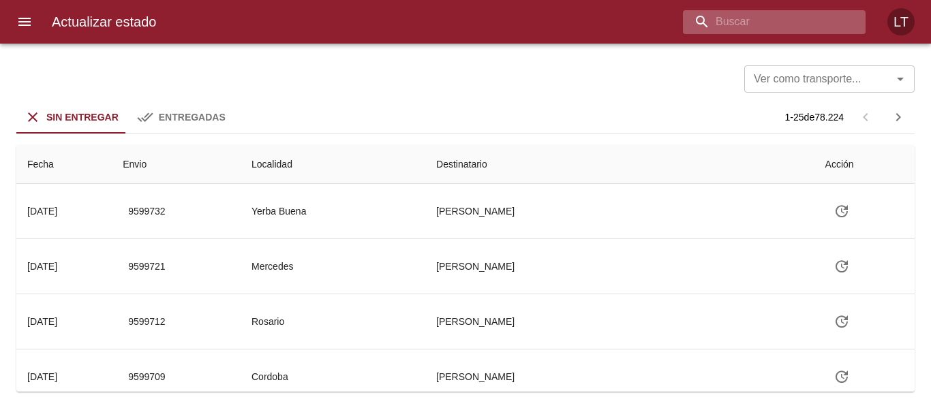
click at [774, 31] on input "buscar" at bounding box center [763, 22] width 160 height 24
click at [766, 31] on input "buscar" at bounding box center [763, 22] width 160 height 24
type input "9589331"
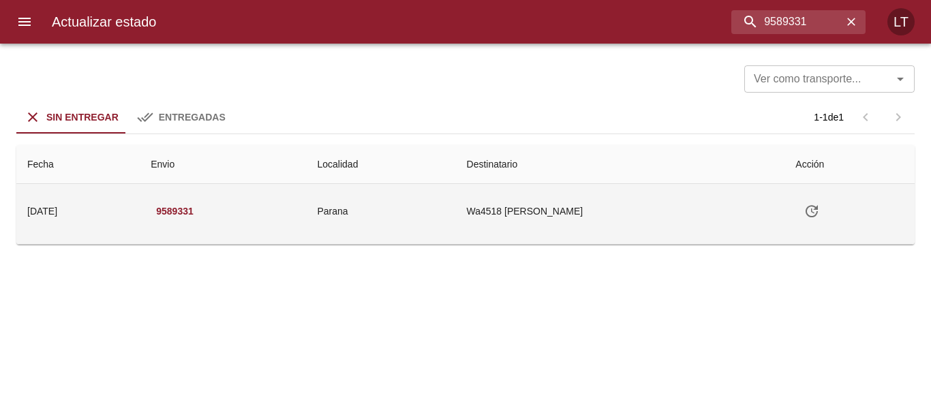
click at [816, 209] on icon "Tabla de envíos del cliente" at bounding box center [812, 211] width 16 height 16
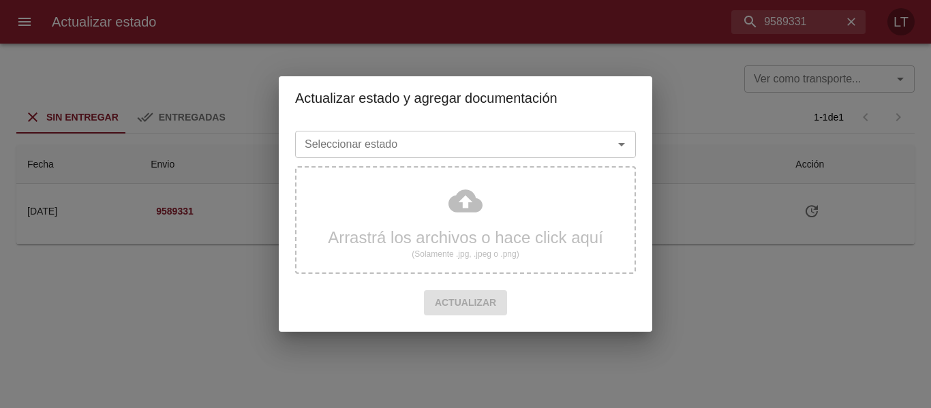
click at [547, 153] on input "Seleccionar estado" at bounding box center [445, 144] width 292 height 19
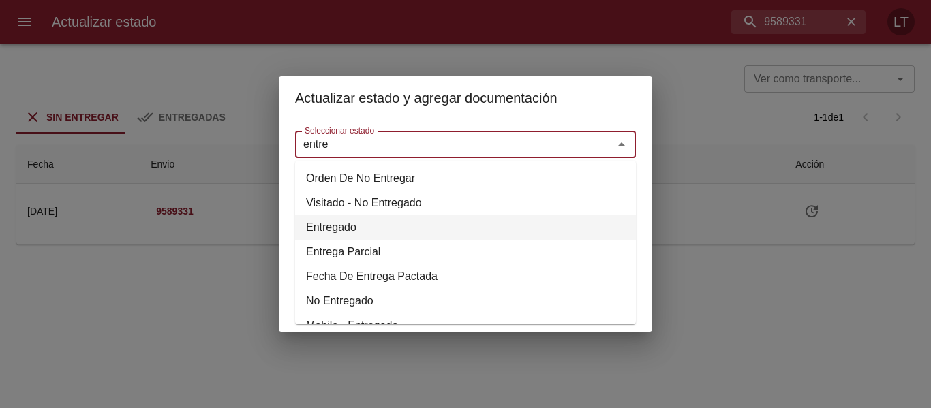
click at [359, 225] on li "Entregado" at bounding box center [465, 227] width 341 height 25
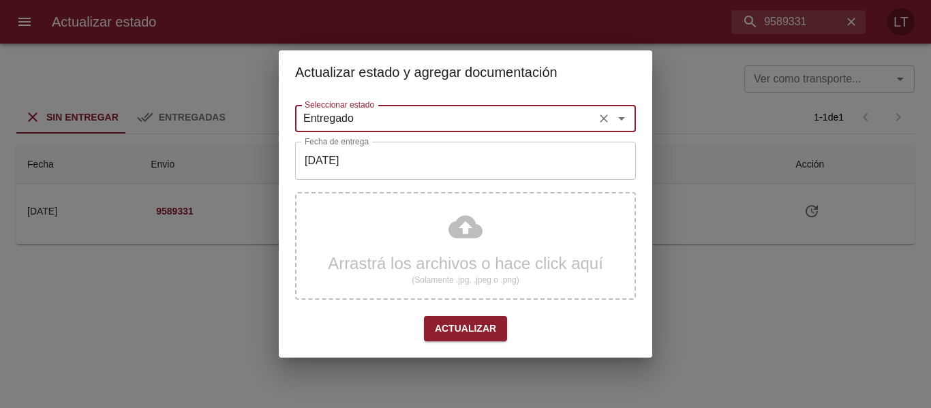
type input "Entregado"
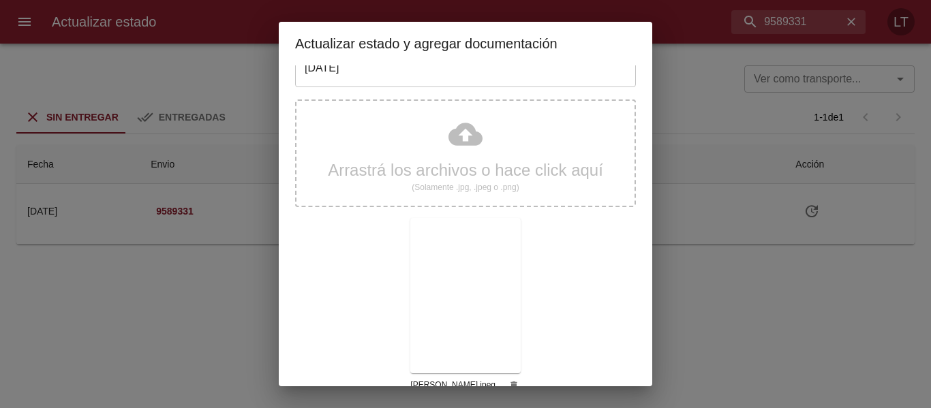
scroll to position [127, 0]
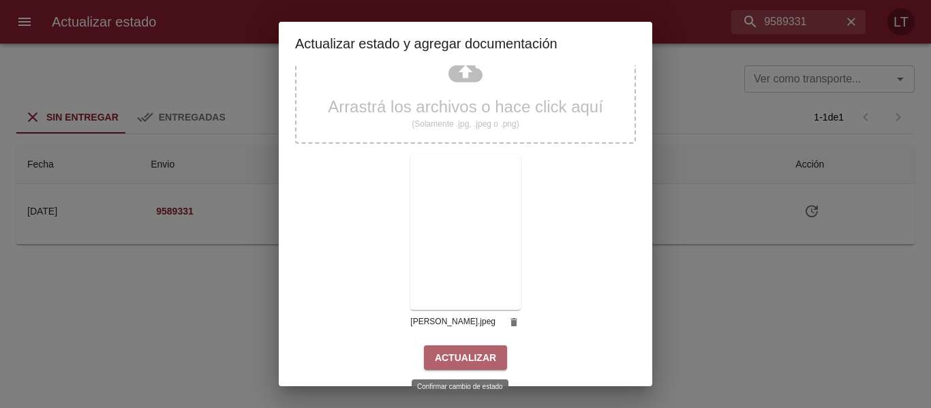
click at [462, 357] on span "Actualizar" at bounding box center [465, 358] width 61 height 17
